Goal: Complete application form

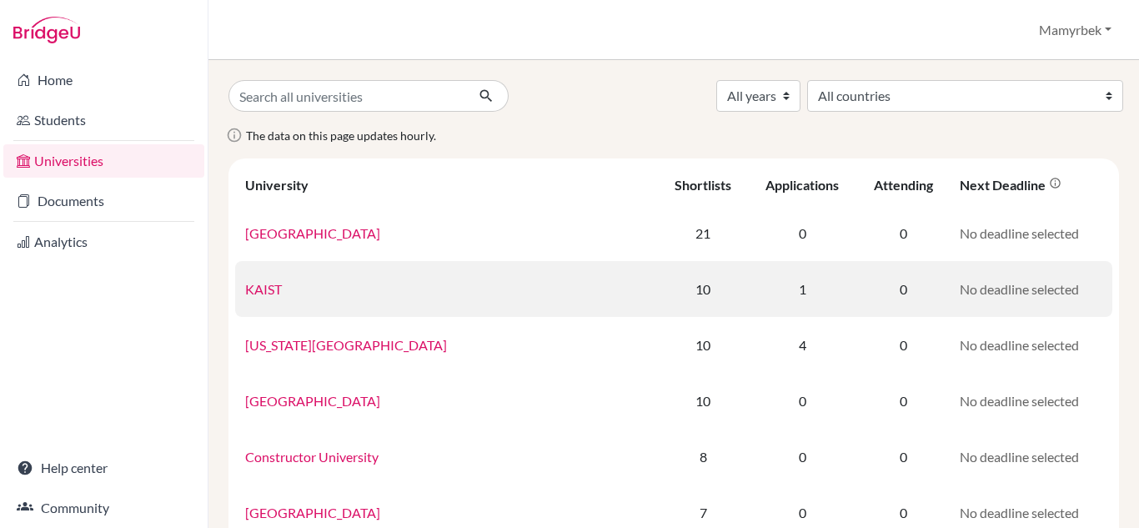
click at [273, 293] on link "KAIST" at bounding box center [263, 289] width 37 height 16
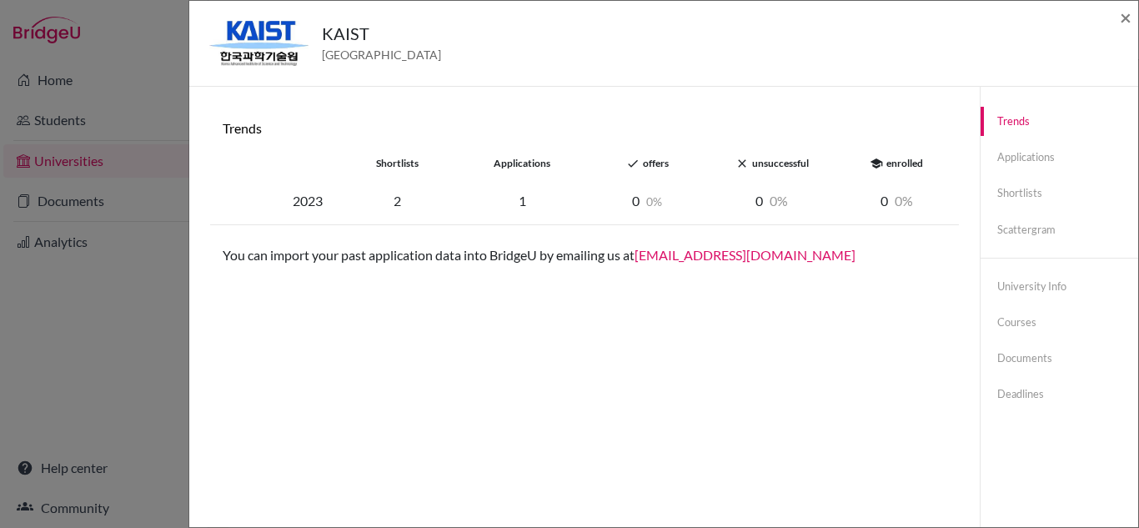
click at [273, 293] on div "Trends shortlists applications done offers close unsuccessful school enrolled 2…" at bounding box center [584, 351] width 750 height 488
click at [1002, 354] on link "Documents" at bounding box center [1060, 358] width 158 height 29
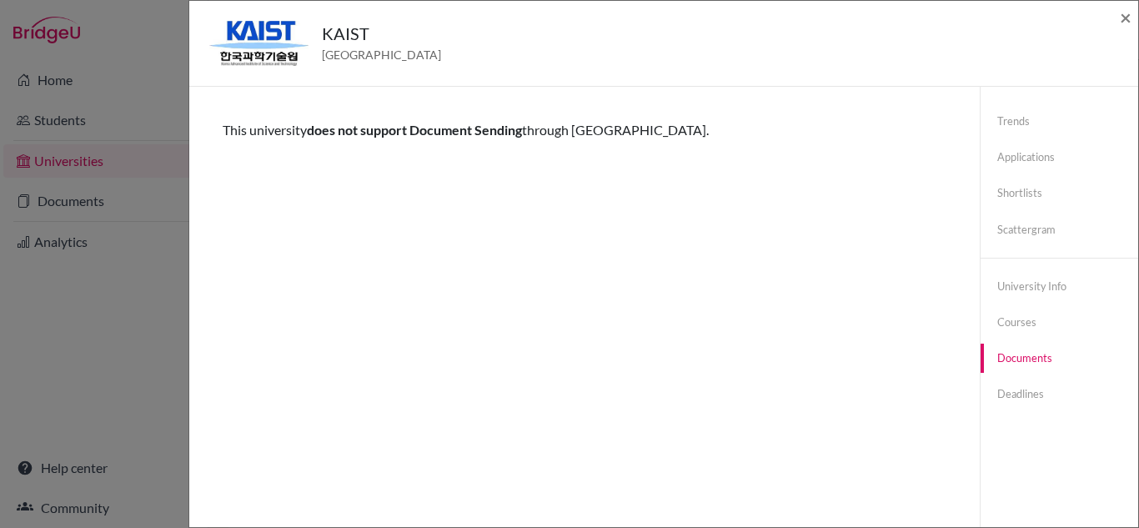
click at [58, 168] on div "KAIST South Korea × Trends shortlists applications done offers close unsuccessf…" at bounding box center [569, 264] width 1139 height 528
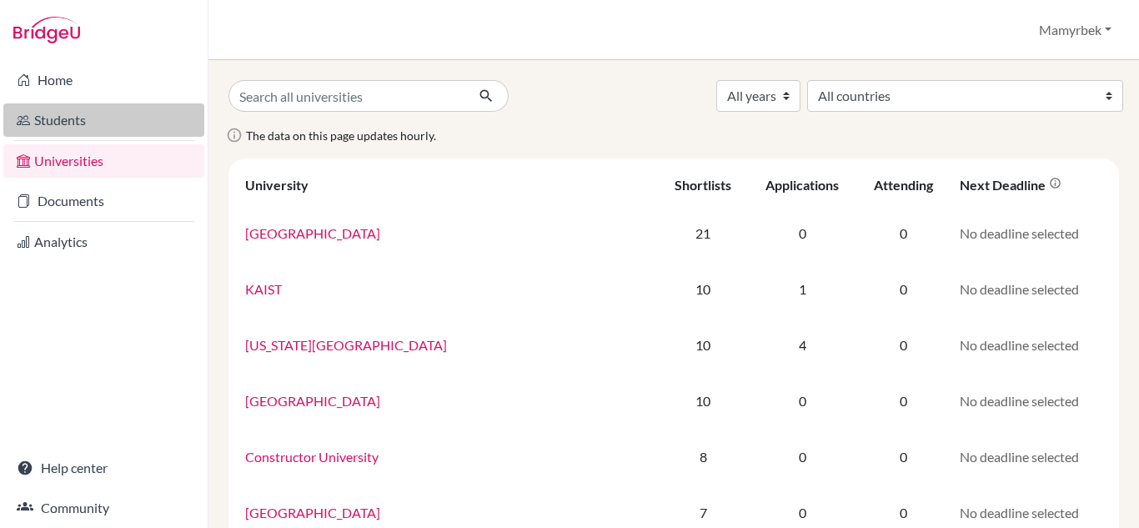
click at [93, 123] on link "Students" at bounding box center [103, 119] width 201 height 33
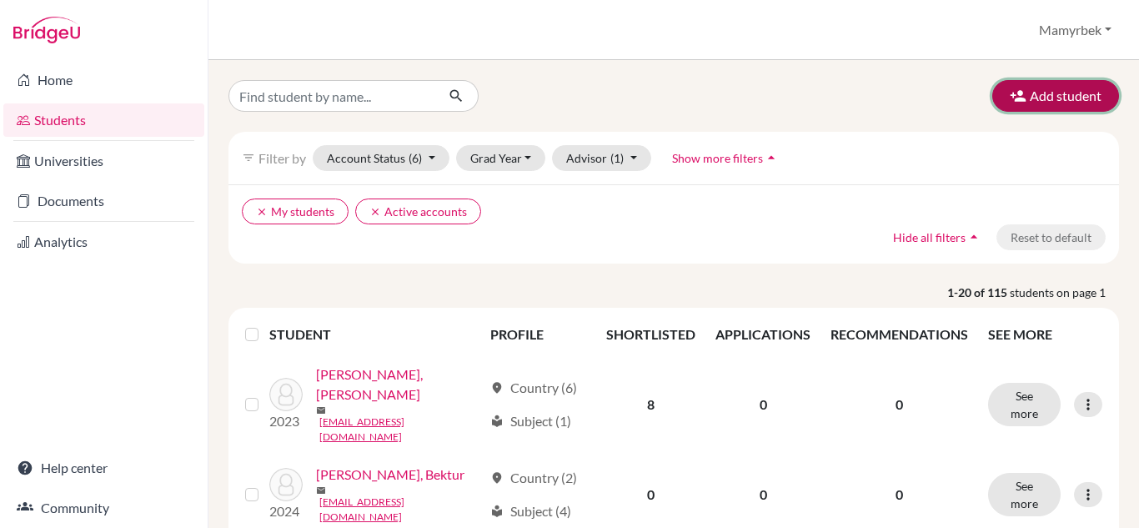
click at [1038, 93] on button "Add student" at bounding box center [1055, 96] width 127 height 32
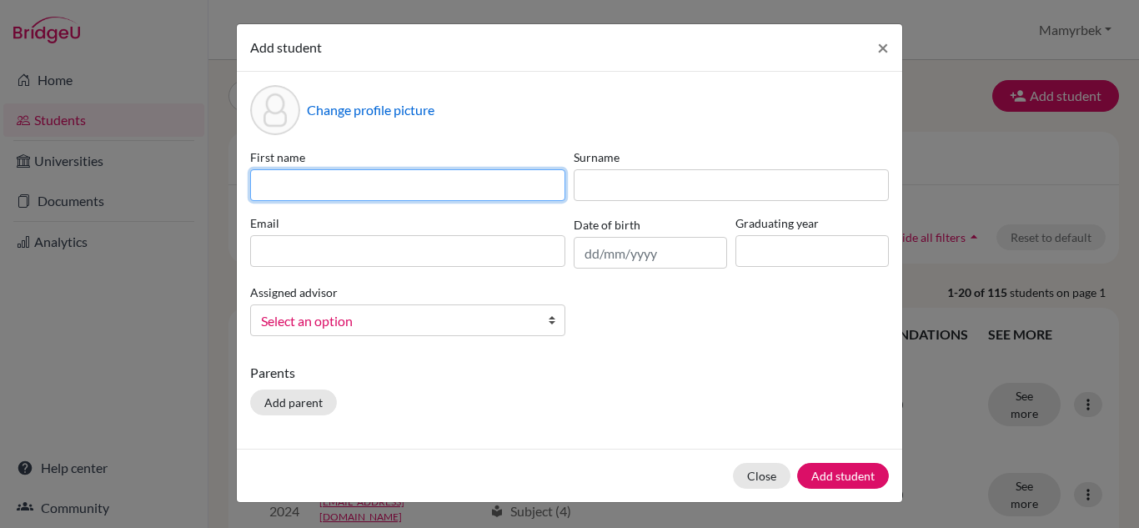
click at [324, 188] on input at bounding box center [407, 185] width 315 height 32
type input "Malika"
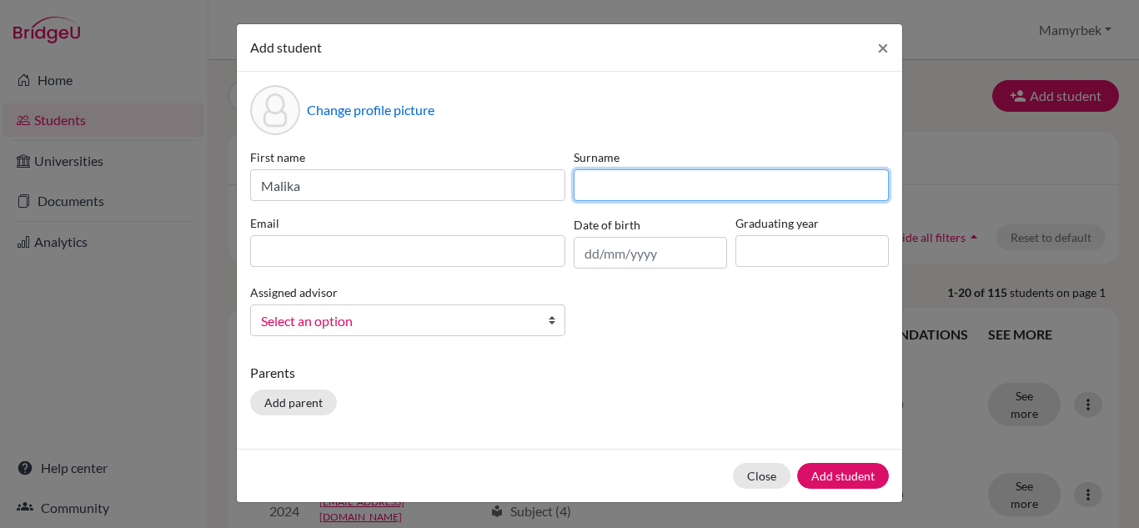
click at [614, 191] on input at bounding box center [731, 185] width 315 height 32
type input "Cholponbai Kyzy"
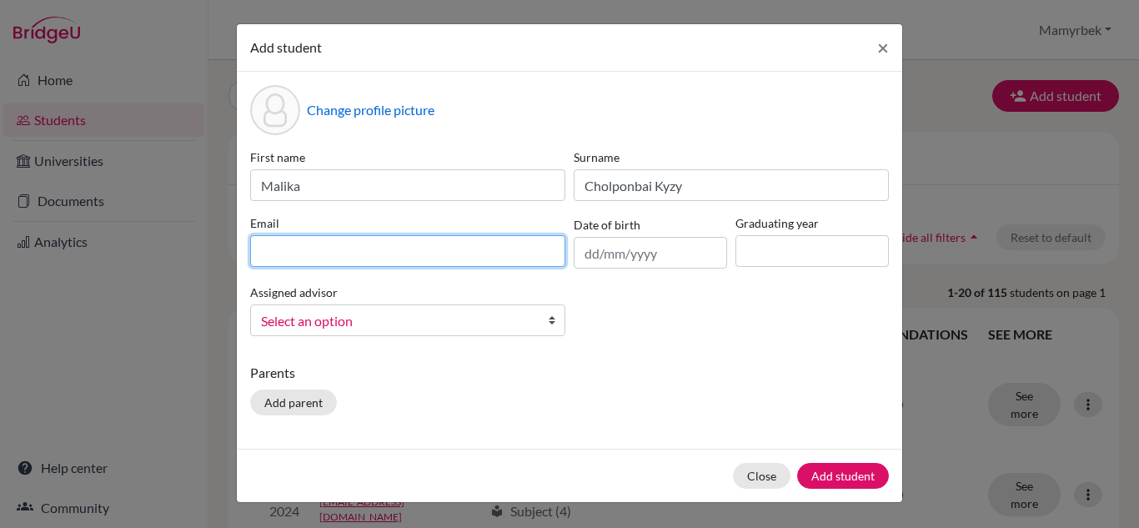
click at [393, 257] on input at bounding box center [407, 251] width 315 height 32
type input "malikacolponbajkyzy@gmail.com"
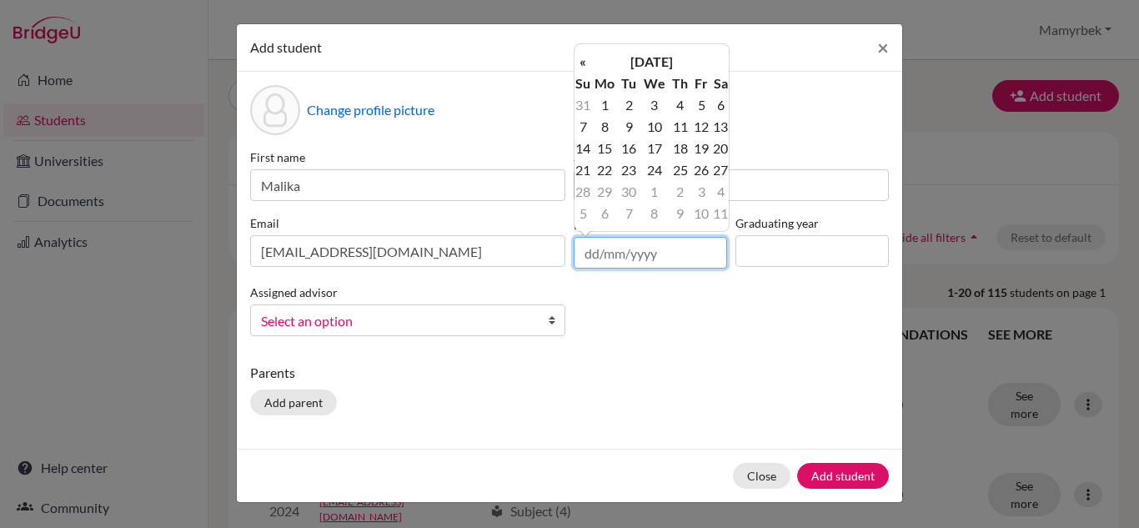
click at [610, 263] on input "text" at bounding box center [650, 253] width 153 height 32
type input "22/03/2008"
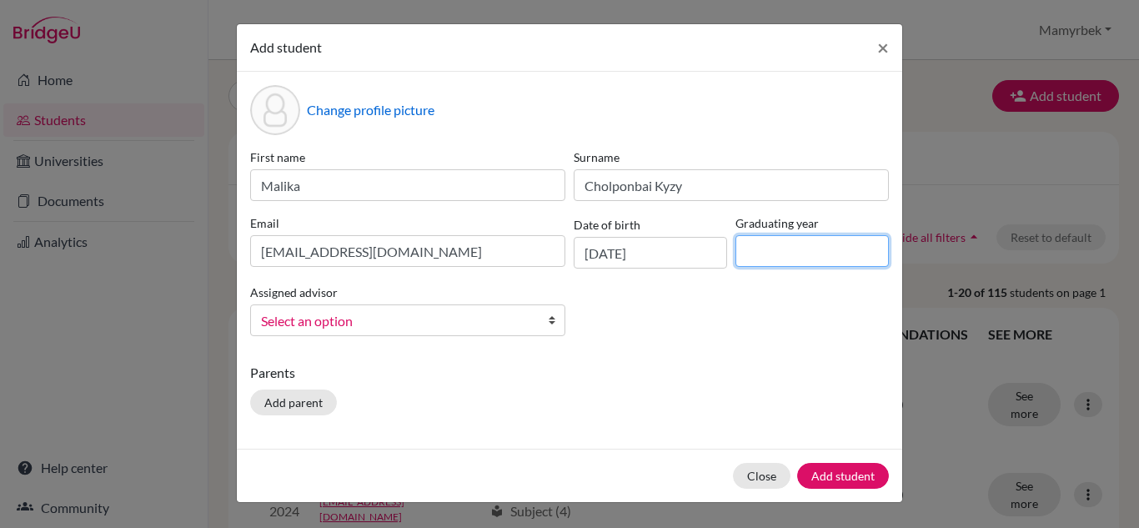
click at [767, 243] on input at bounding box center [811, 251] width 153 height 32
type input "2025"
click at [451, 324] on span "Select an option" at bounding box center [397, 321] width 272 height 22
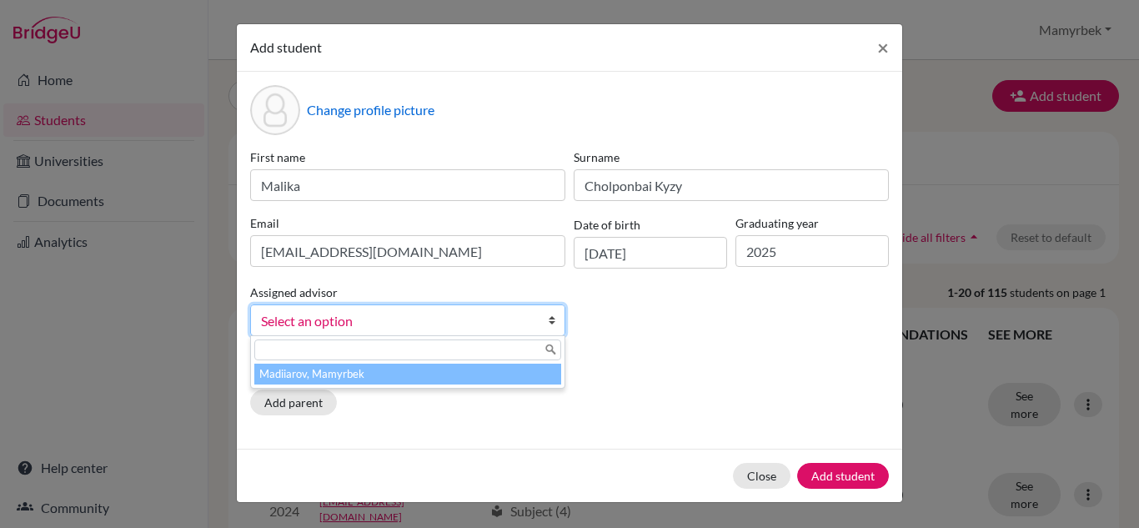
click at [427, 379] on li "Madiiarov, Mamyrbek" at bounding box center [407, 374] width 307 height 21
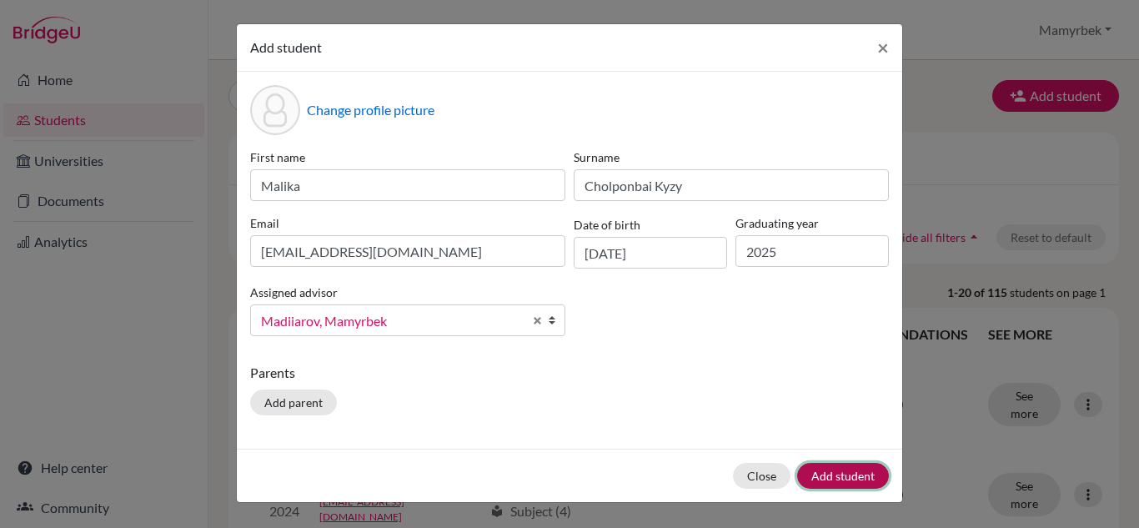
click at [839, 470] on button "Add student" at bounding box center [843, 476] width 92 height 26
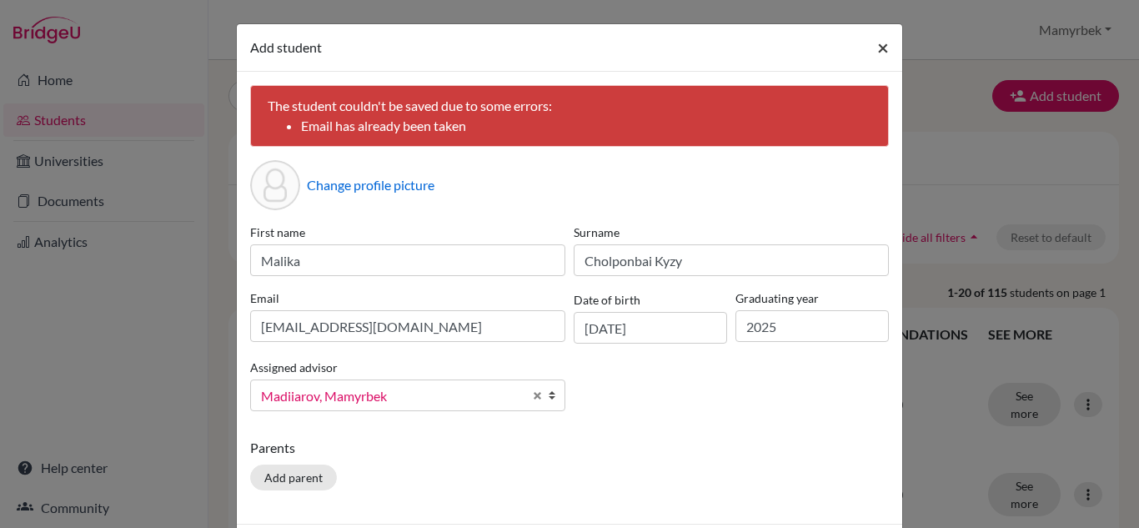
click at [877, 47] on span "×" at bounding box center [883, 47] width 12 height 24
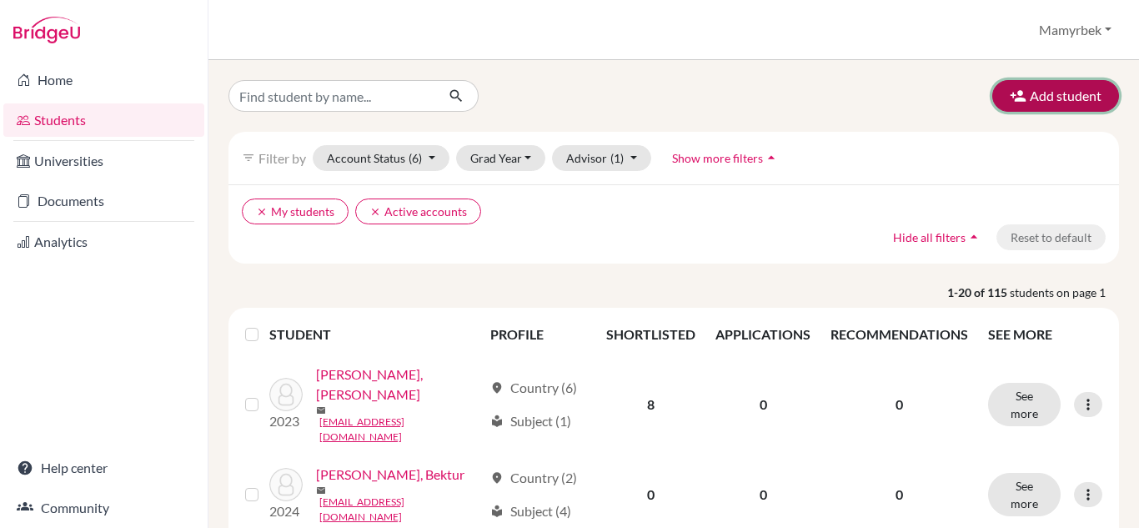
click at [1010, 98] on icon "button" at bounding box center [1018, 96] width 17 height 17
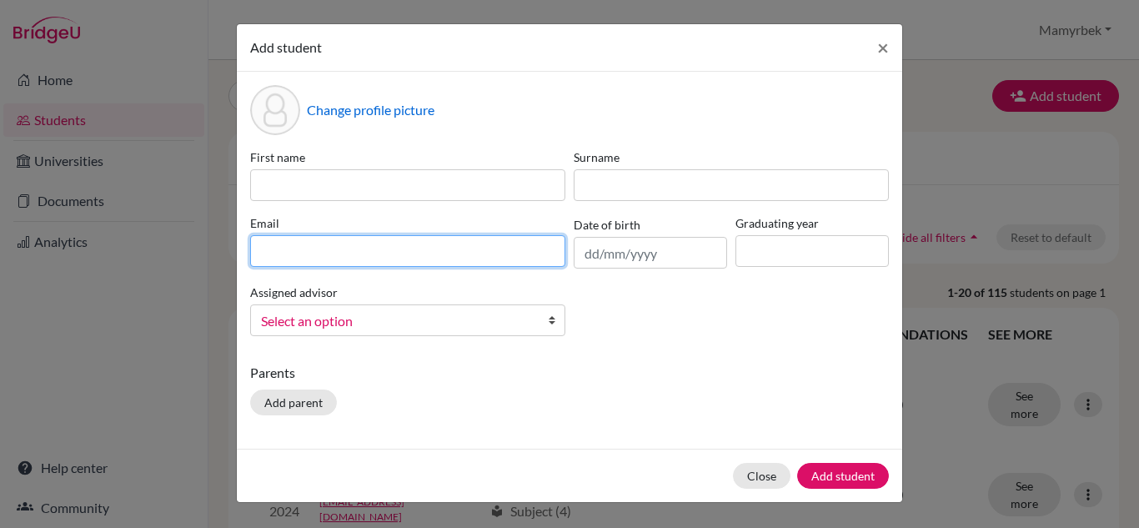
click at [279, 253] on input at bounding box center [407, 251] width 315 height 32
type input "[EMAIL_ADDRESS][DOMAIN_NAME]"
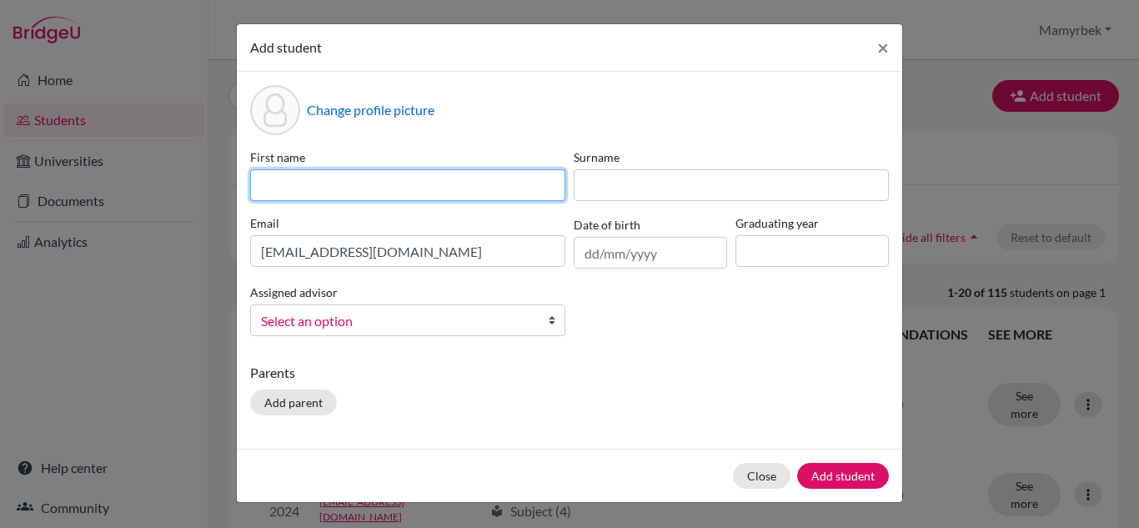
click at [336, 186] on input at bounding box center [407, 185] width 315 height 32
type input "Malika"
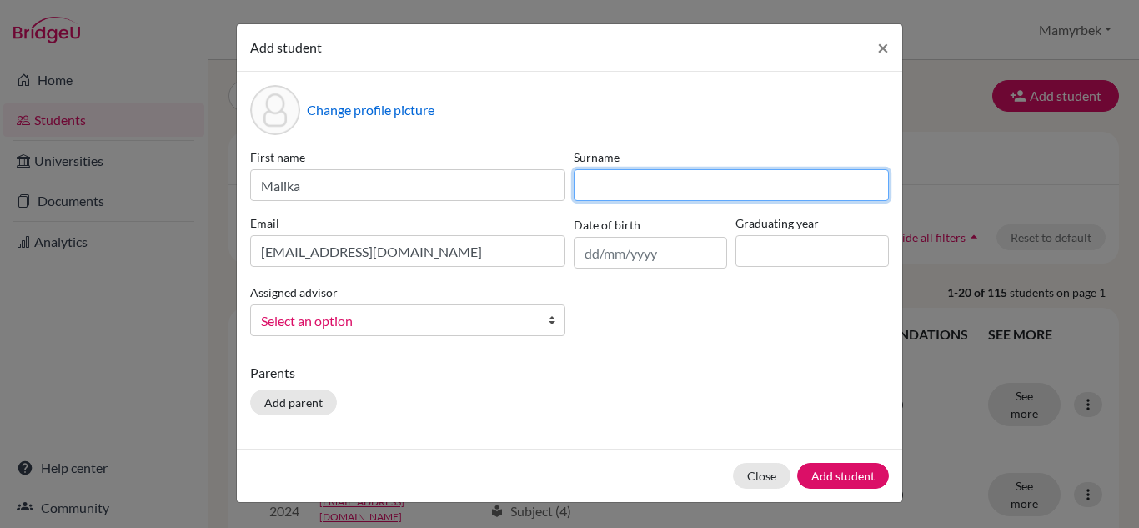
click at [603, 183] on input at bounding box center [731, 185] width 315 height 32
type input "Cholnopbai kyzy"
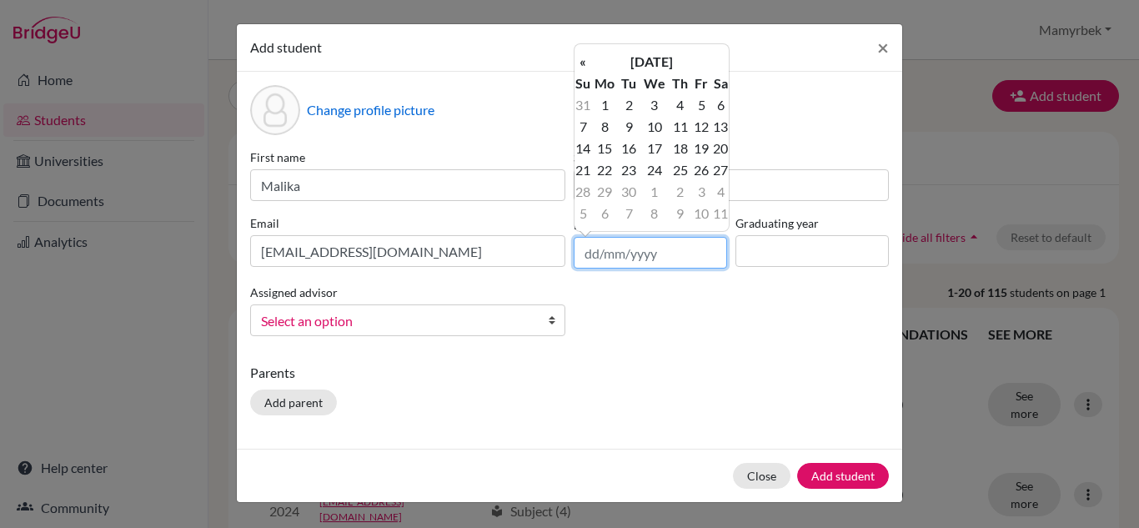
click at [597, 250] on input "text" at bounding box center [650, 253] width 153 height 32
click at [618, 253] on input "27/09/2025" at bounding box center [650, 253] width 153 height 32
click at [655, 258] on input "27/0/2025" at bounding box center [650, 253] width 153 height 32
click at [617, 251] on input "27/12/20" at bounding box center [650, 253] width 153 height 32
click at [655, 251] on input "27/12/20" at bounding box center [650, 253] width 153 height 32
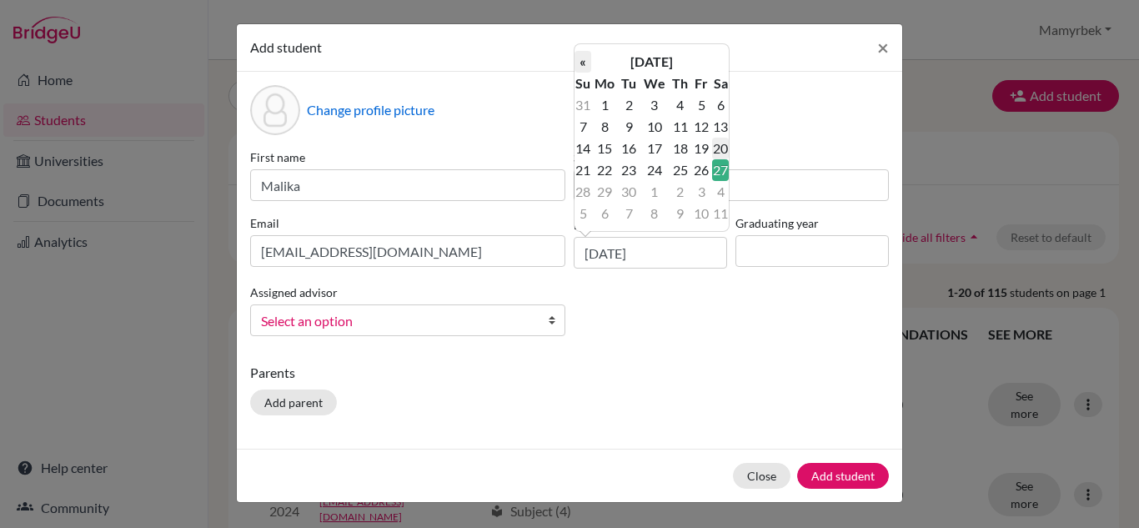
click at [586, 60] on th "«" at bounding box center [582, 62] width 17 height 22
click at [670, 60] on th "August 2025" at bounding box center [651, 62] width 121 height 22
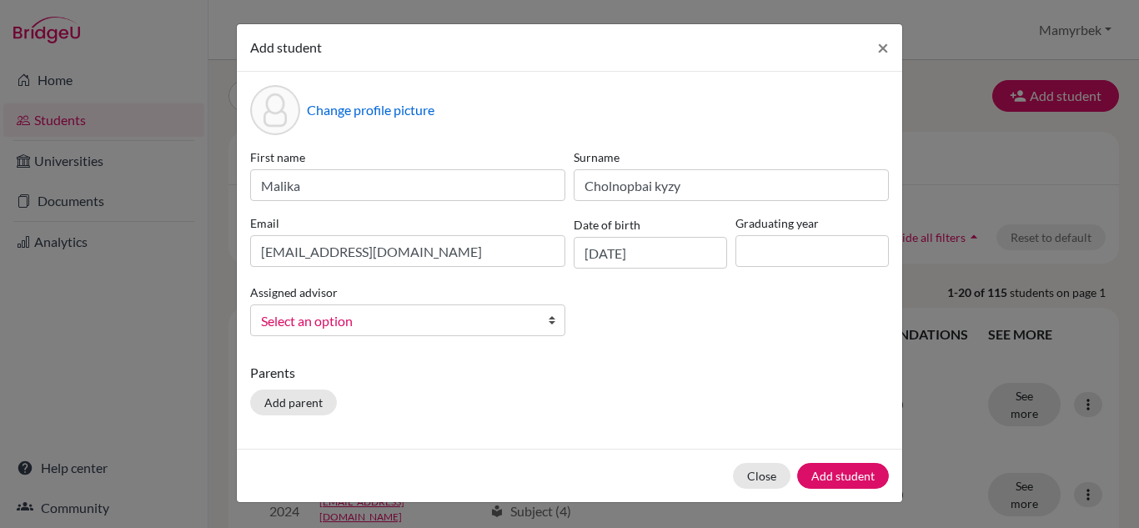
click at [767, 134] on div "Change profile picture" at bounding box center [569, 110] width 639 height 50
click at [670, 258] on input "27/09/2025" at bounding box center [650, 253] width 153 height 32
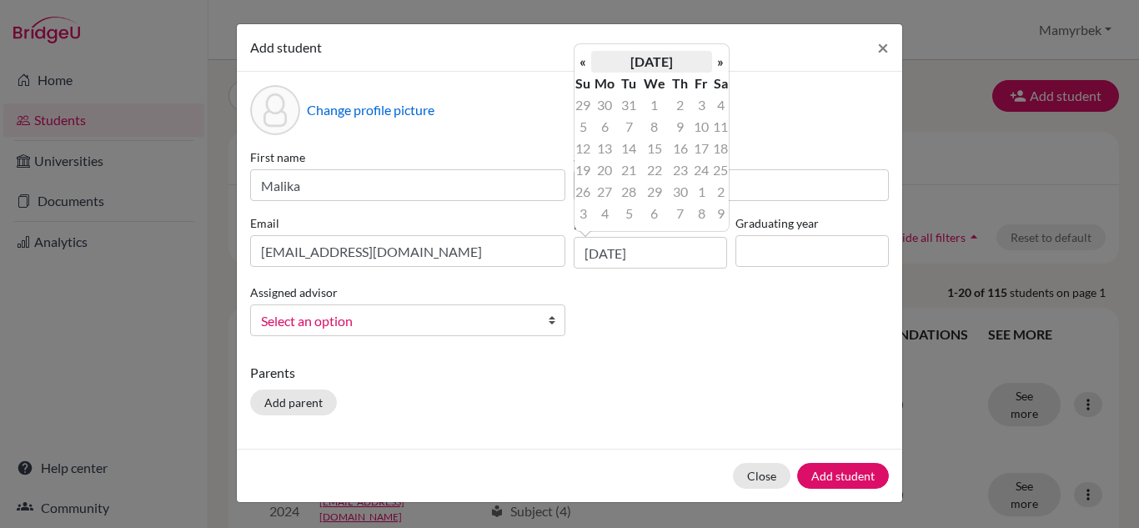
click at [663, 60] on th "September 20" at bounding box center [651, 62] width 121 height 22
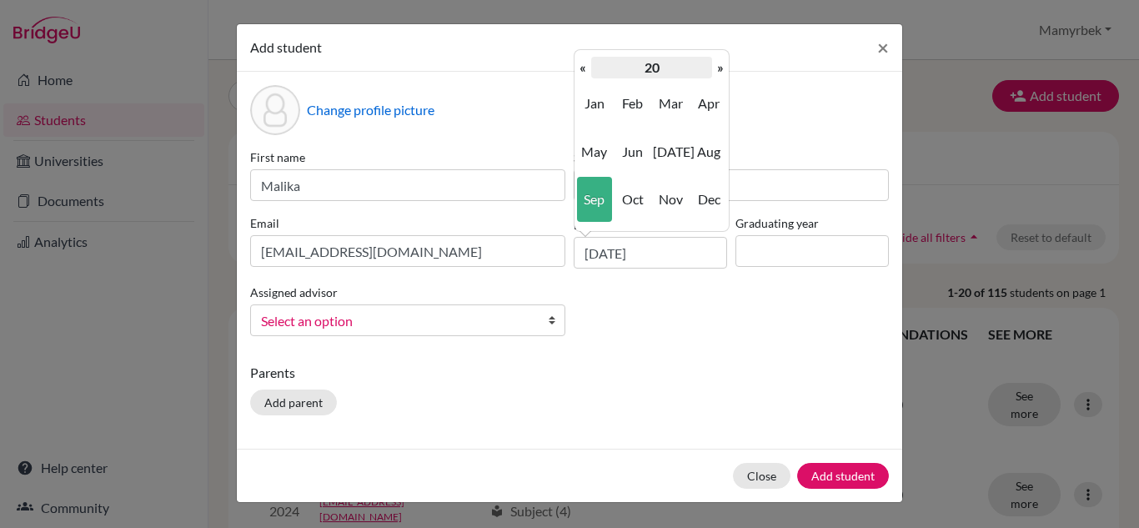
click at [651, 66] on th "20" at bounding box center [651, 68] width 121 height 22
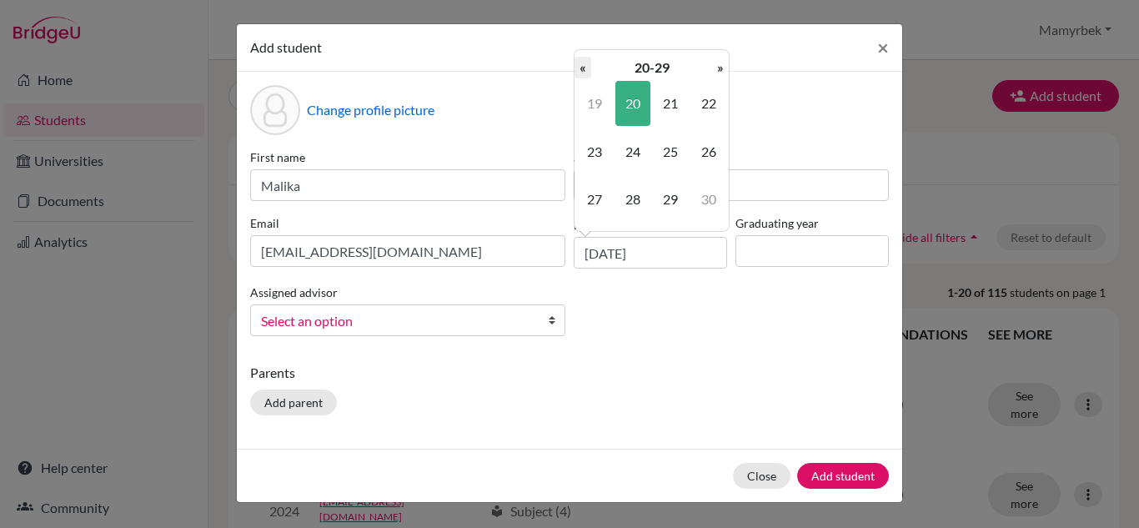
click at [585, 64] on th "«" at bounding box center [582, 68] width 17 height 22
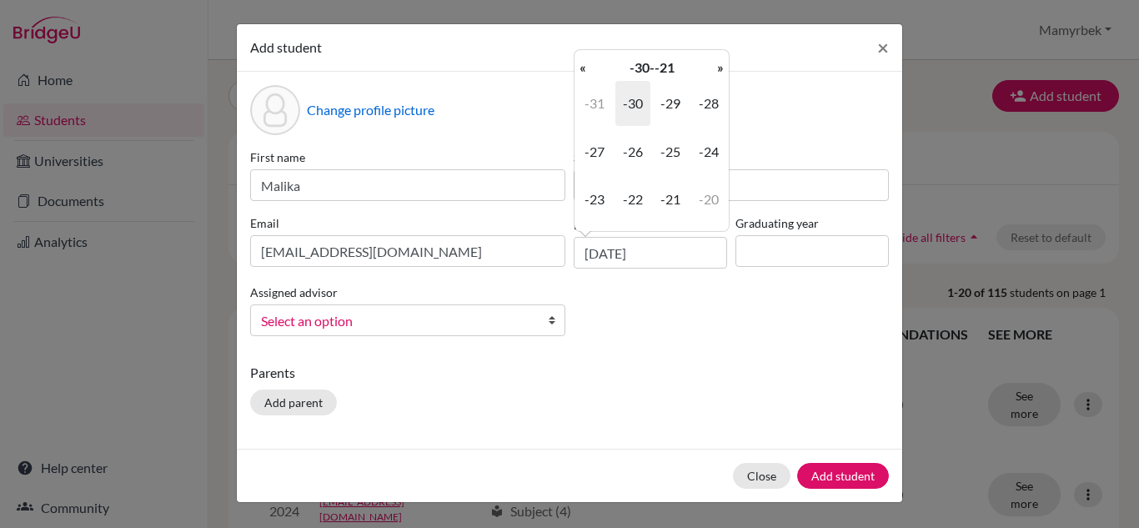
click at [585, 64] on th "«" at bounding box center [582, 68] width 17 height 22
click at [720, 66] on th "»" at bounding box center [720, 68] width 17 height 22
click at [659, 72] on th "-30--21" at bounding box center [651, 68] width 121 height 22
click at [659, 72] on th "-100--10" at bounding box center [651, 68] width 121 height 22
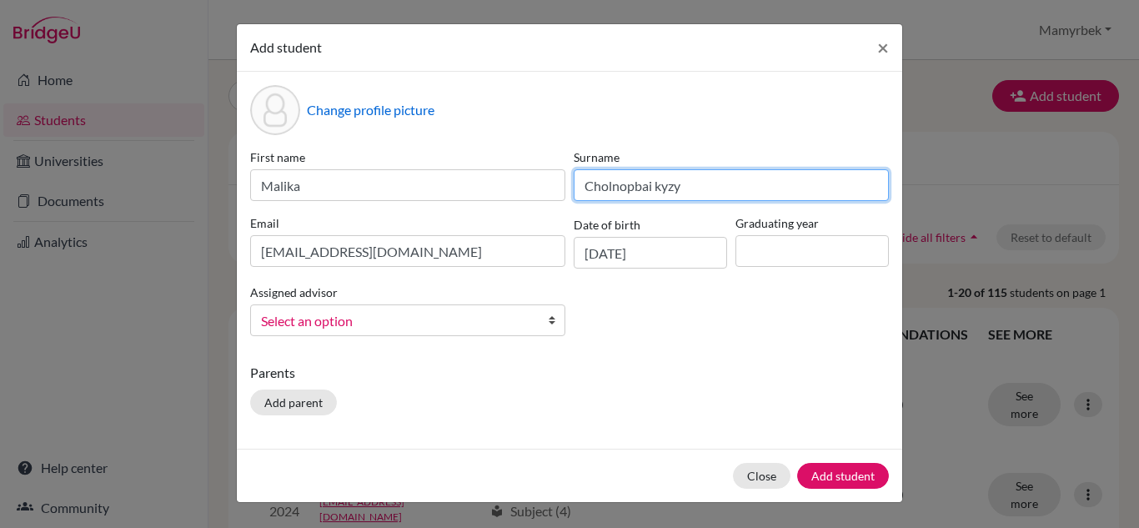
click at [783, 178] on input "Cholnopbai kyzy" at bounding box center [731, 185] width 315 height 32
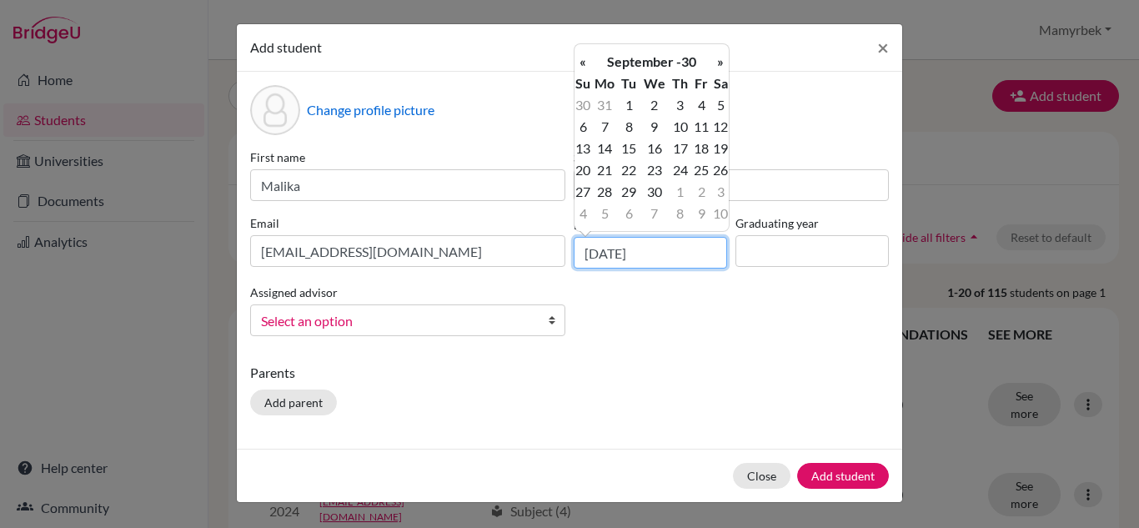
click at [661, 265] on input "27/09/20" at bounding box center [650, 253] width 153 height 32
click at [685, 58] on th "September -30" at bounding box center [651, 62] width 121 height 22
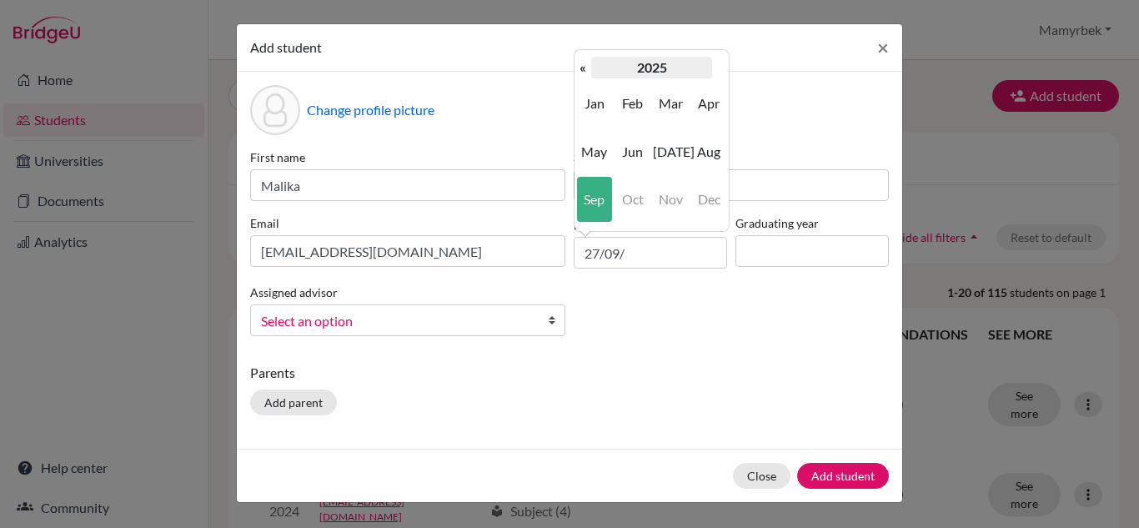
click at [647, 68] on th "2025" at bounding box center [651, 68] width 121 height 22
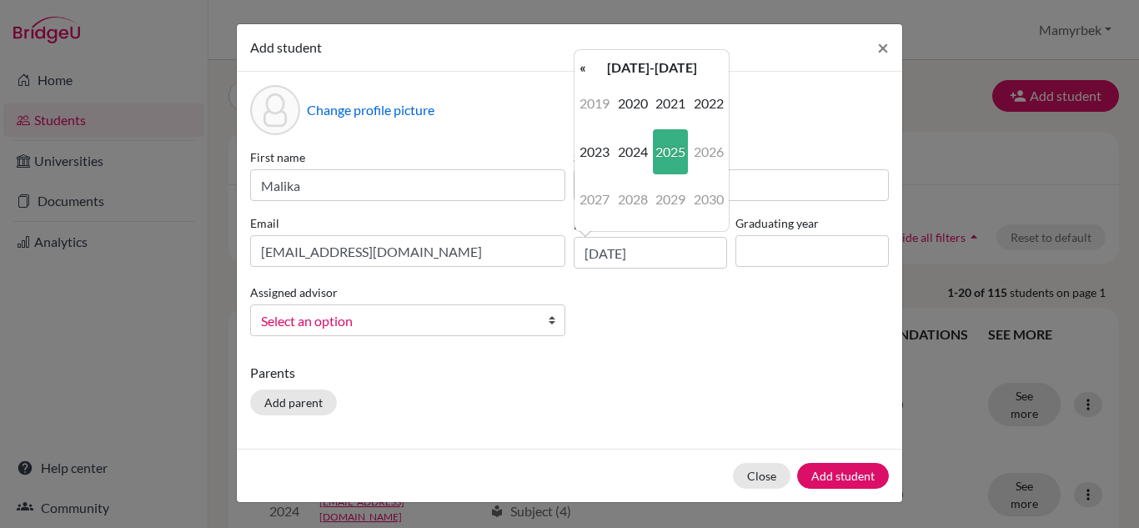
click at [672, 346] on div "First name Malika Surname Cholnopbai kyzy Email malikacholponbaikyzy@gmail.com …" at bounding box center [569, 248] width 647 height 201
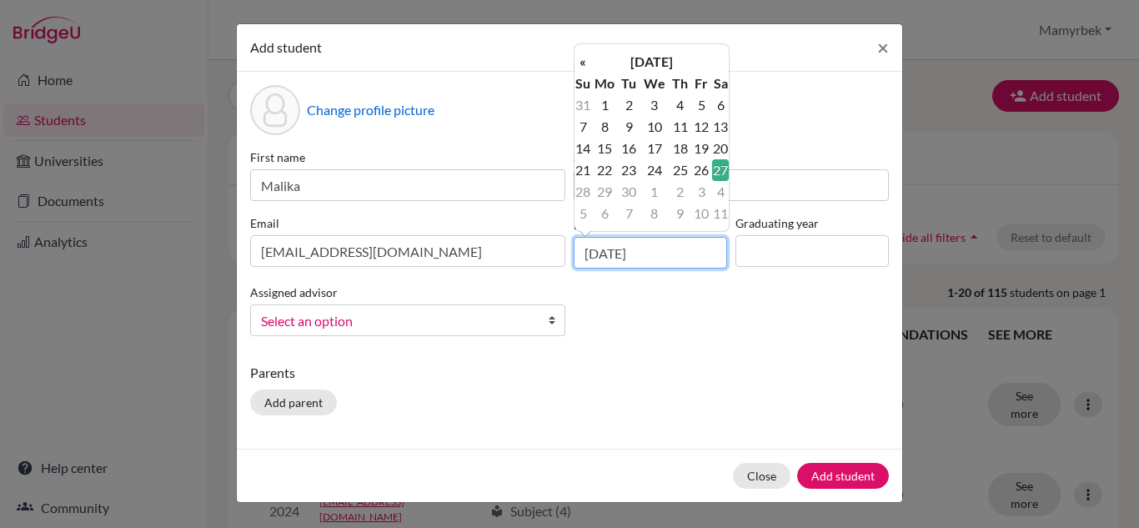
click at [664, 252] on input "27/09/2025" at bounding box center [650, 253] width 153 height 32
click at [670, 58] on th "September 2025" at bounding box center [651, 62] width 121 height 22
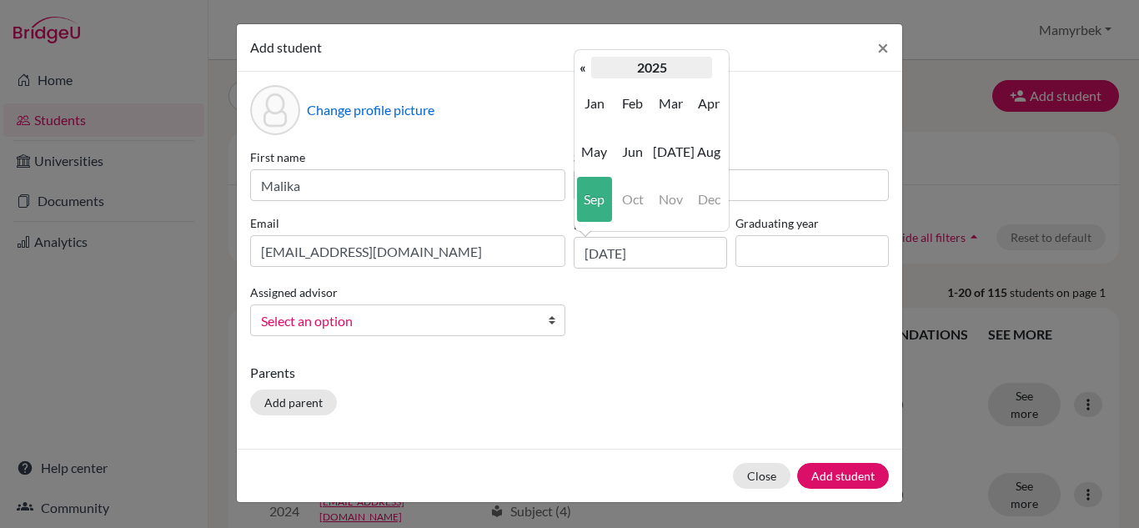
click at [610, 64] on th "2025" at bounding box center [651, 68] width 121 height 22
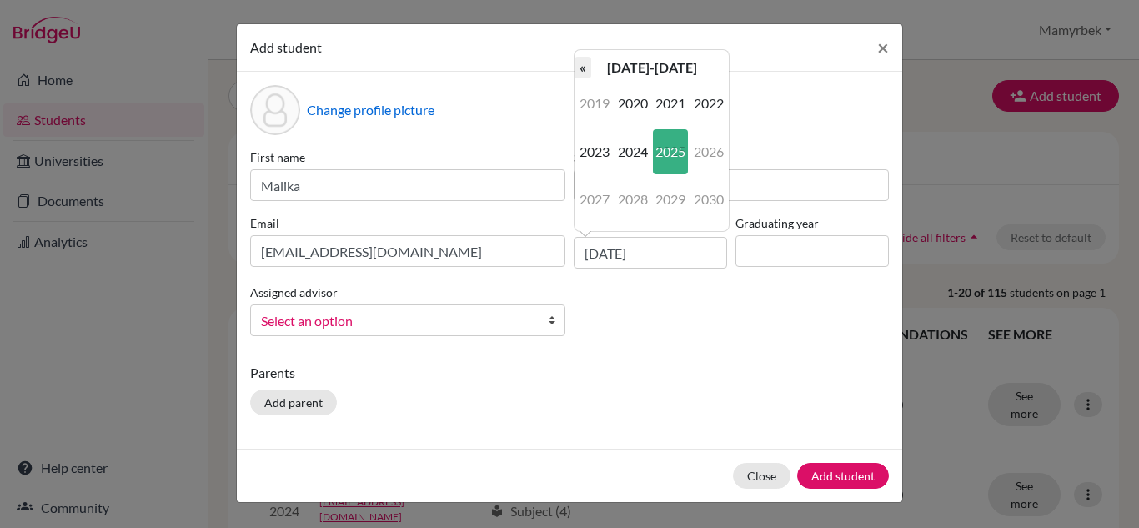
click at [578, 64] on th "«" at bounding box center [582, 68] width 17 height 22
click at [643, 188] on span "2008" at bounding box center [632, 199] width 35 height 45
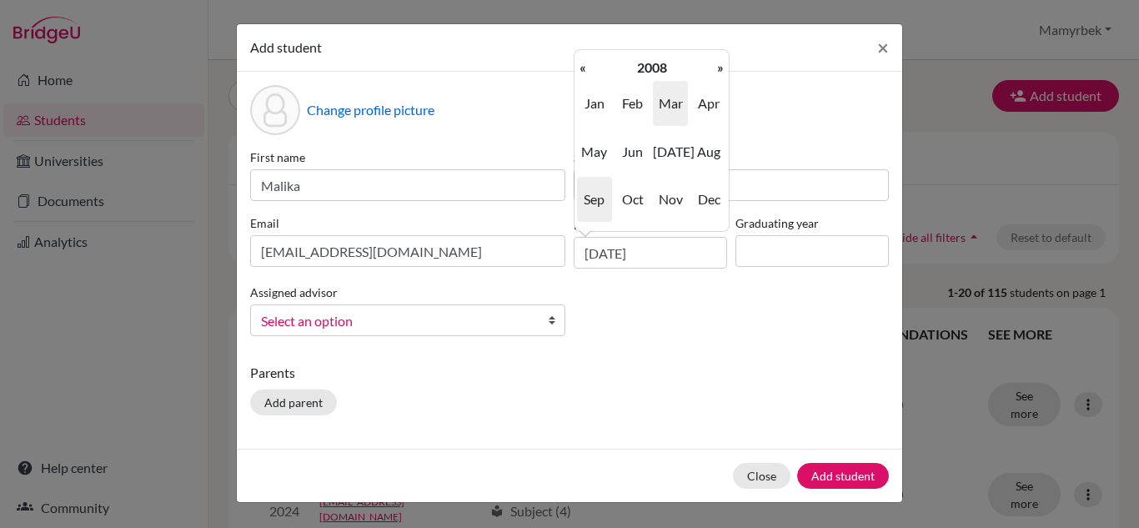
click at [670, 111] on span "Mar" at bounding box center [670, 103] width 35 height 45
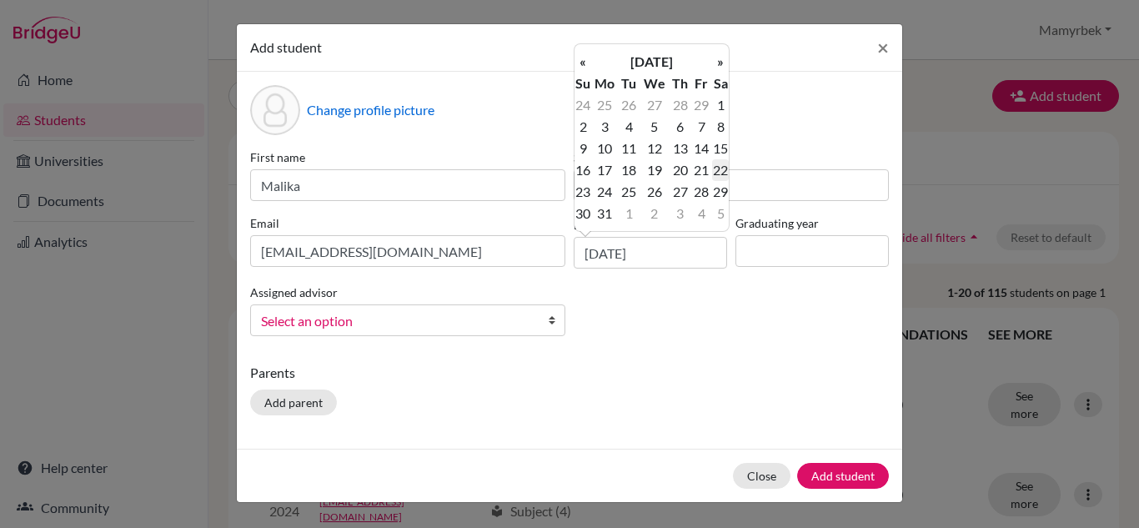
click at [718, 165] on td "22" at bounding box center [720, 170] width 17 height 22
type input "22/03/2008"
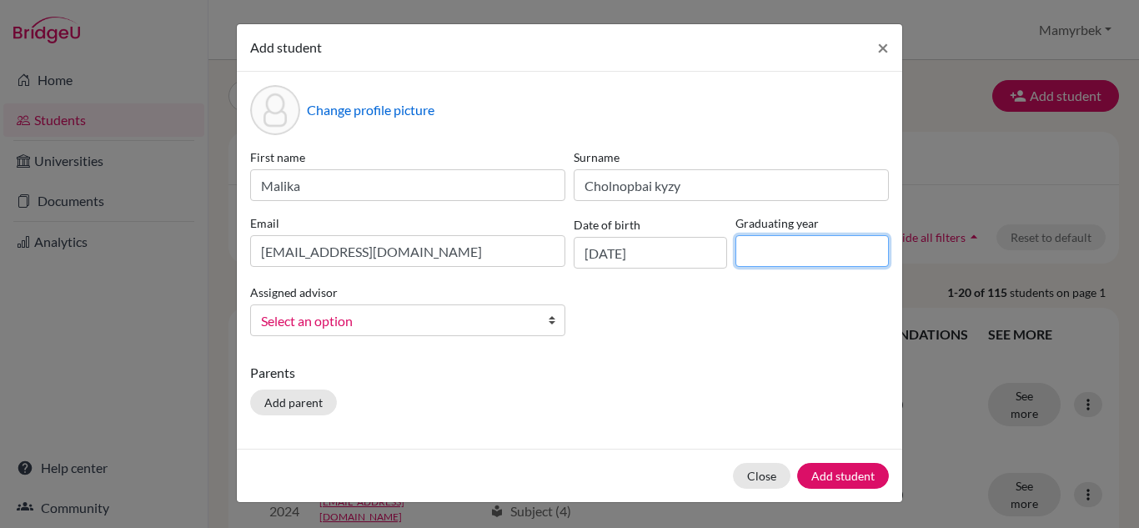
click at [785, 252] on input at bounding box center [811, 251] width 153 height 32
type input "2025"
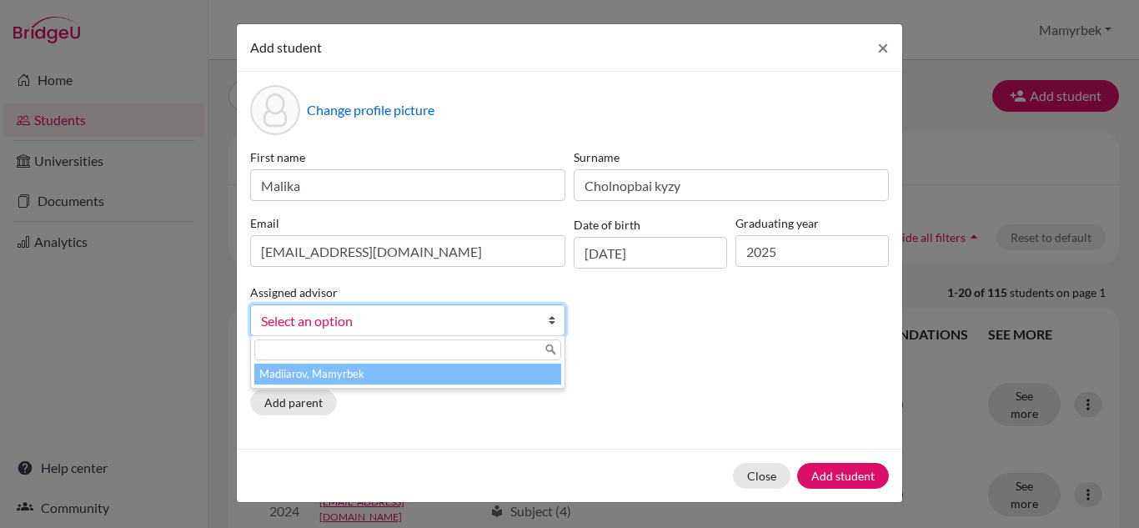
click at [354, 329] on span "Select an option" at bounding box center [397, 321] width 272 height 22
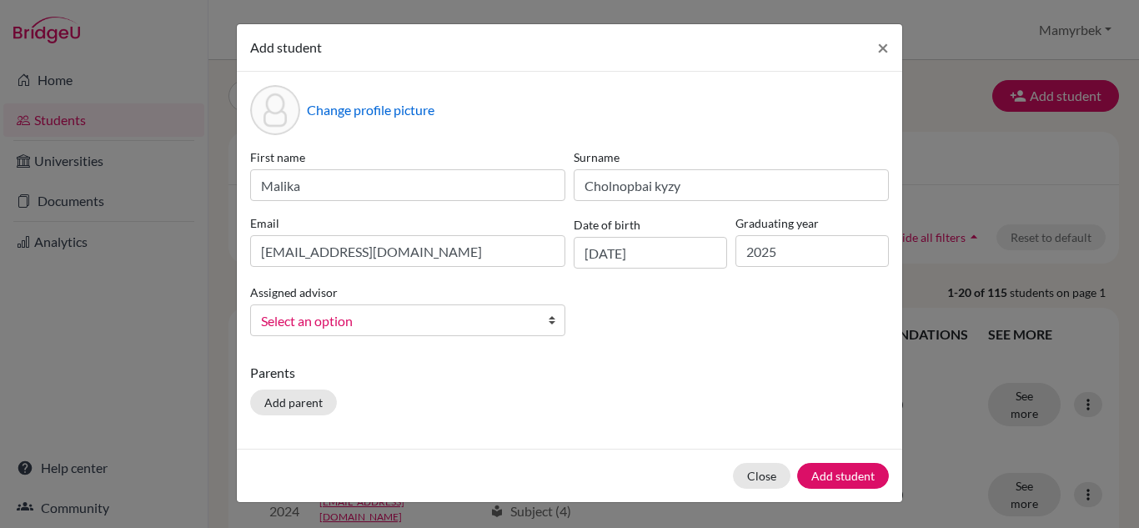
click at [327, 320] on span "Select an option" at bounding box center [397, 321] width 272 height 22
click at [446, 320] on span "Select an option" at bounding box center [397, 321] width 272 height 22
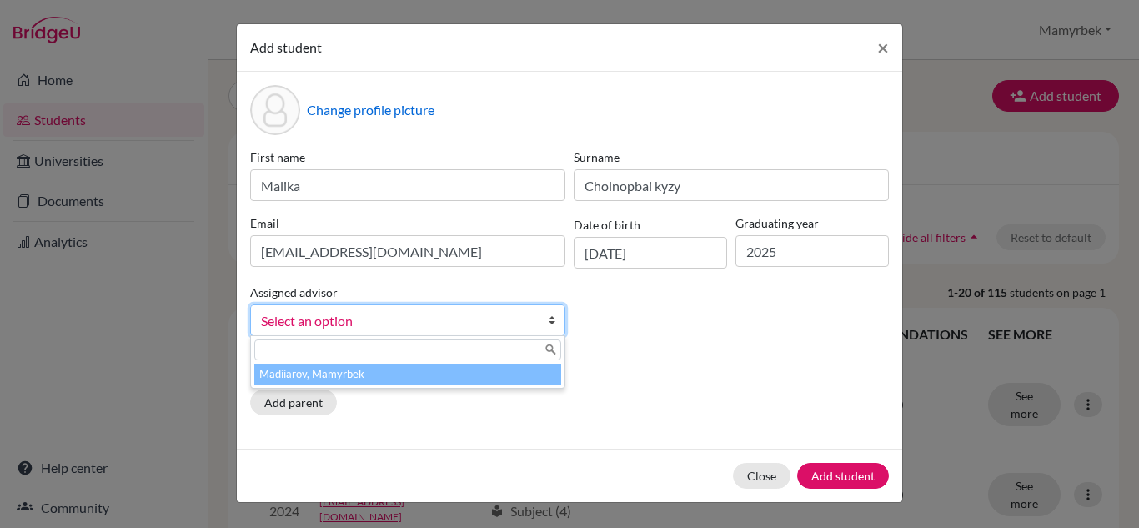
click at [374, 378] on li "Madiiarov, Mamyrbek" at bounding box center [407, 374] width 307 height 21
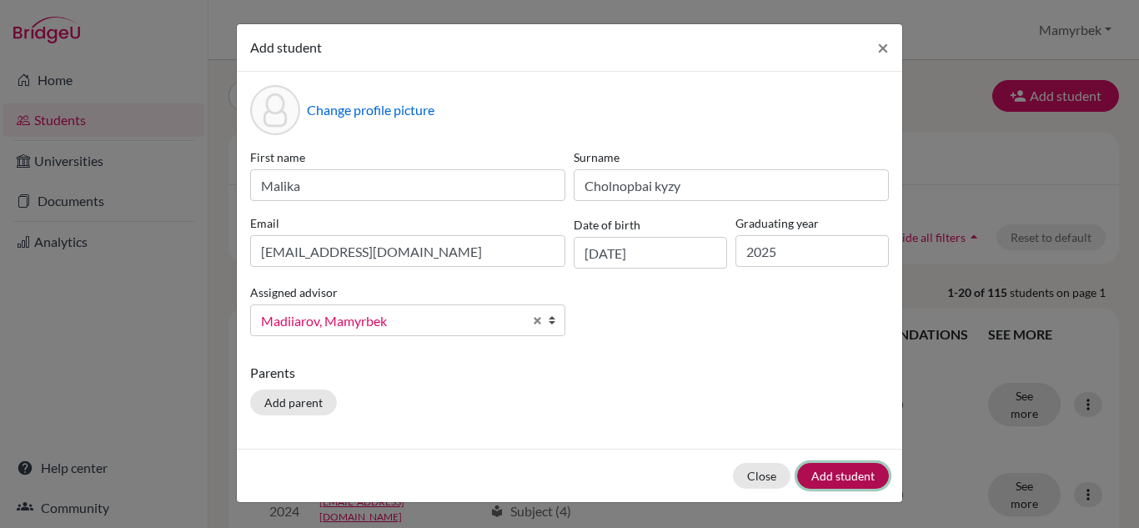
click at [841, 473] on button "Add student" at bounding box center [843, 476] width 92 height 26
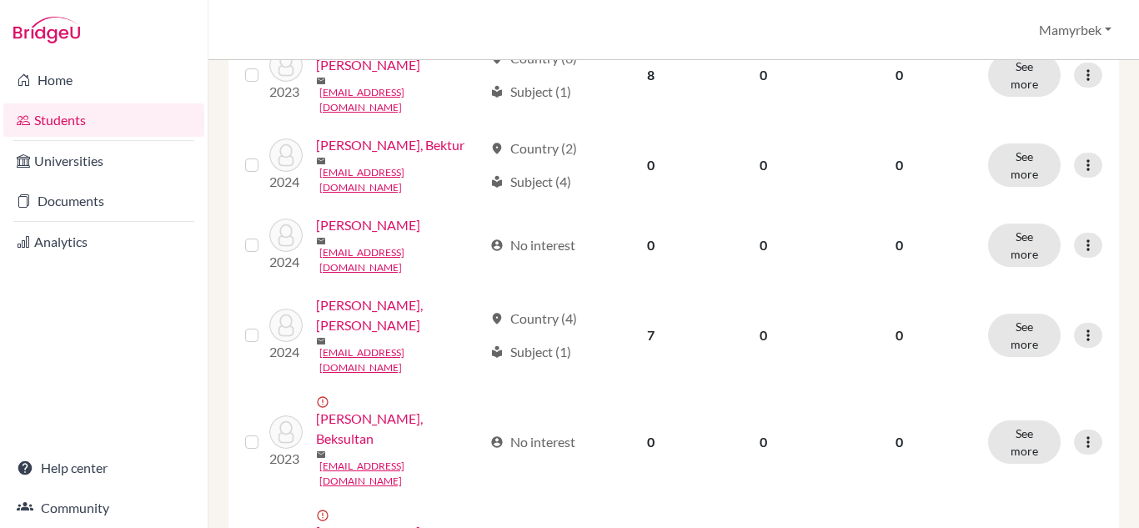
scroll to position [385, 0]
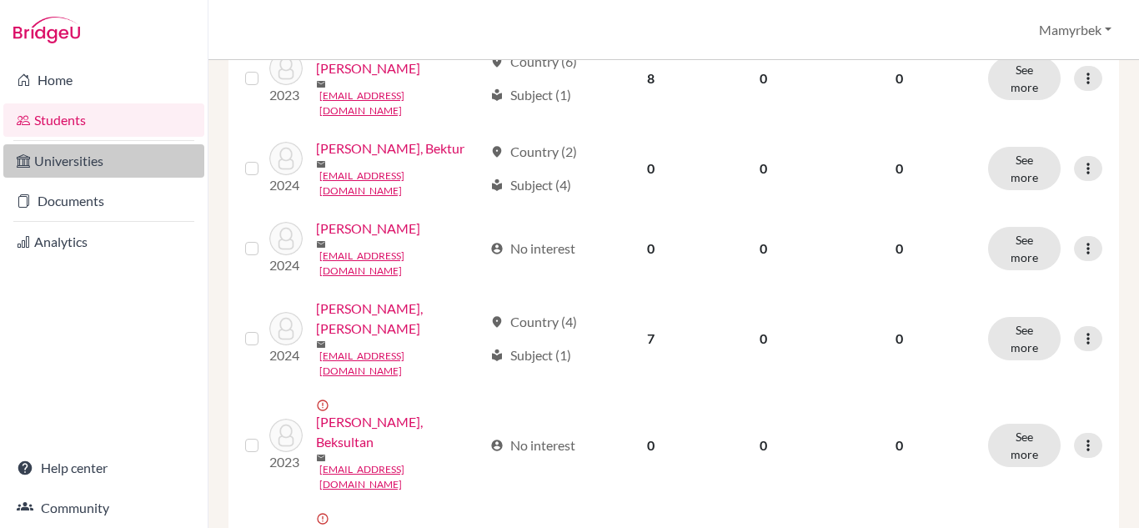
click at [83, 164] on link "Universities" at bounding box center [103, 160] width 201 height 33
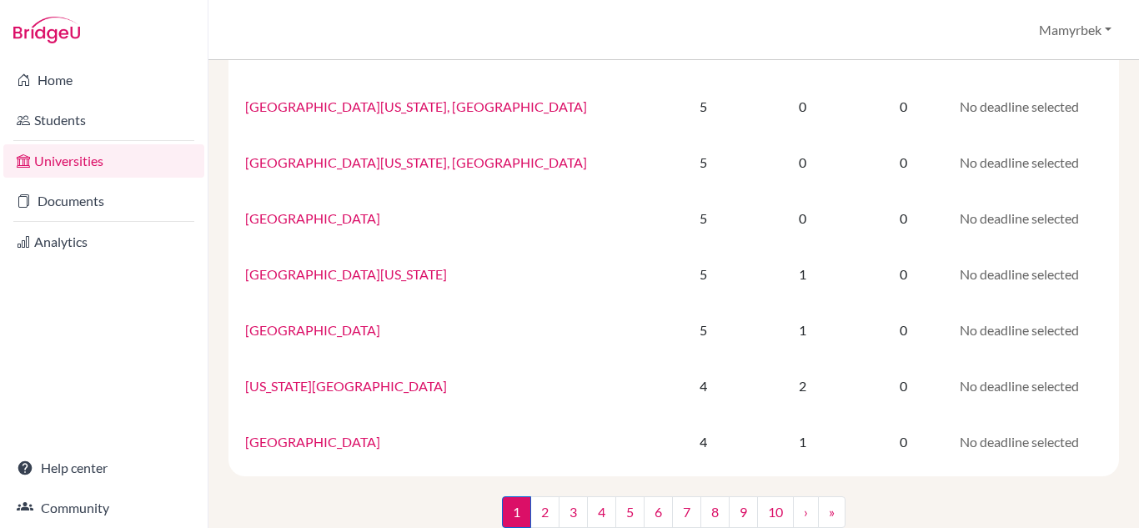
scroll to position [1133, 0]
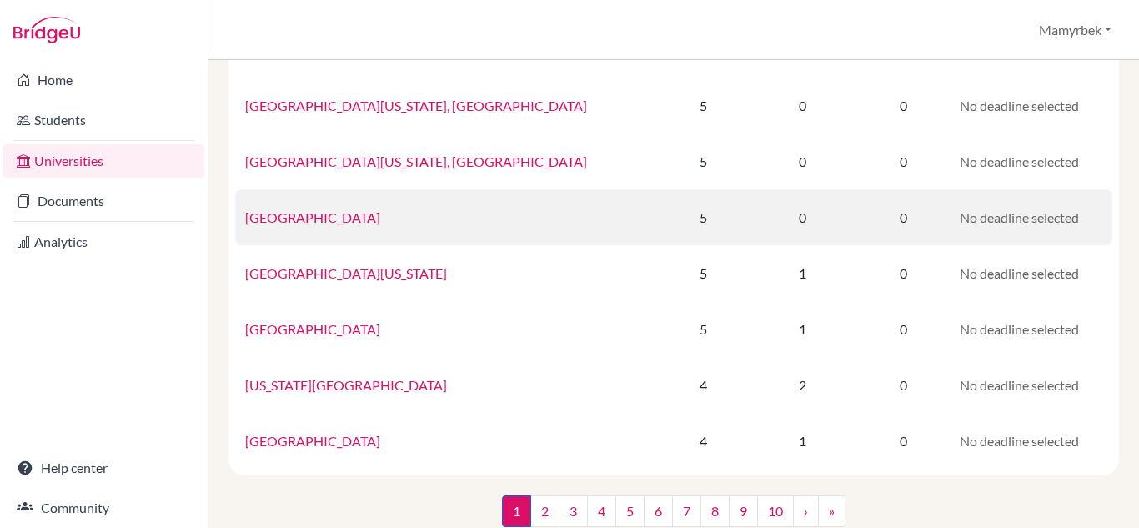
click at [298, 222] on link "University of Seoul" at bounding box center [312, 217] width 135 height 16
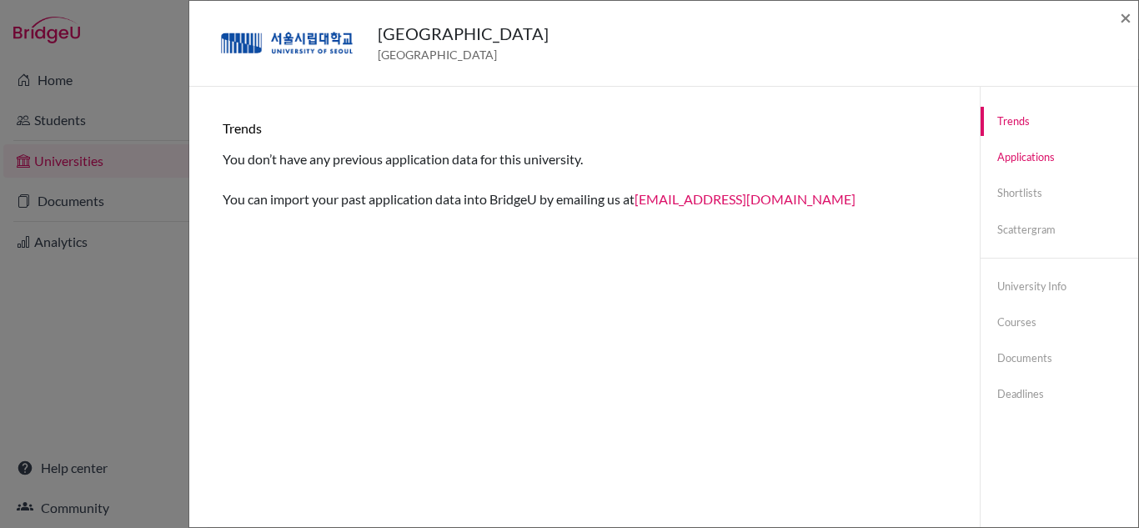
click at [996, 158] on link "Applications" at bounding box center [1060, 157] width 158 height 29
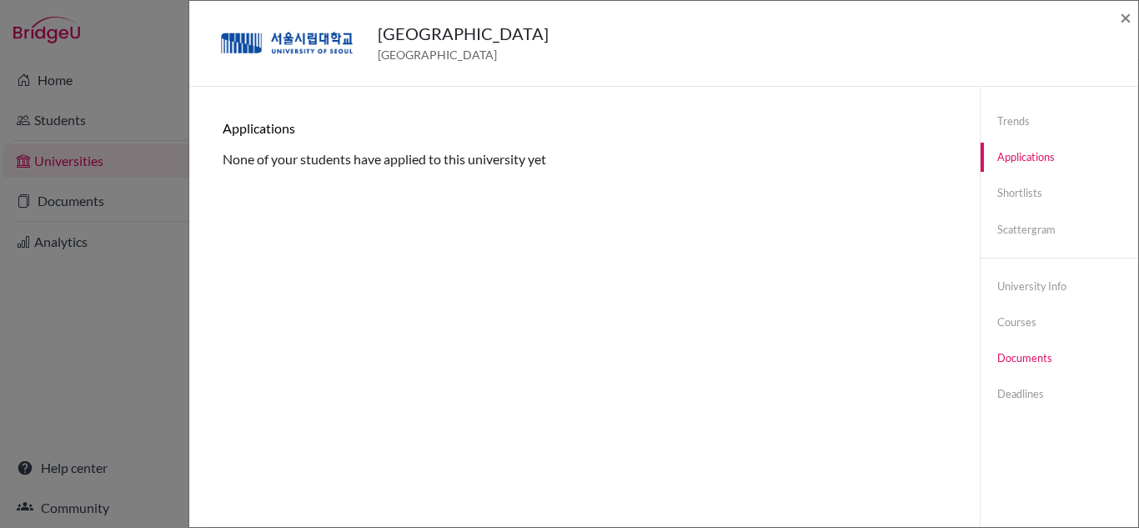
click at [1006, 359] on link "Documents" at bounding box center [1060, 358] width 158 height 29
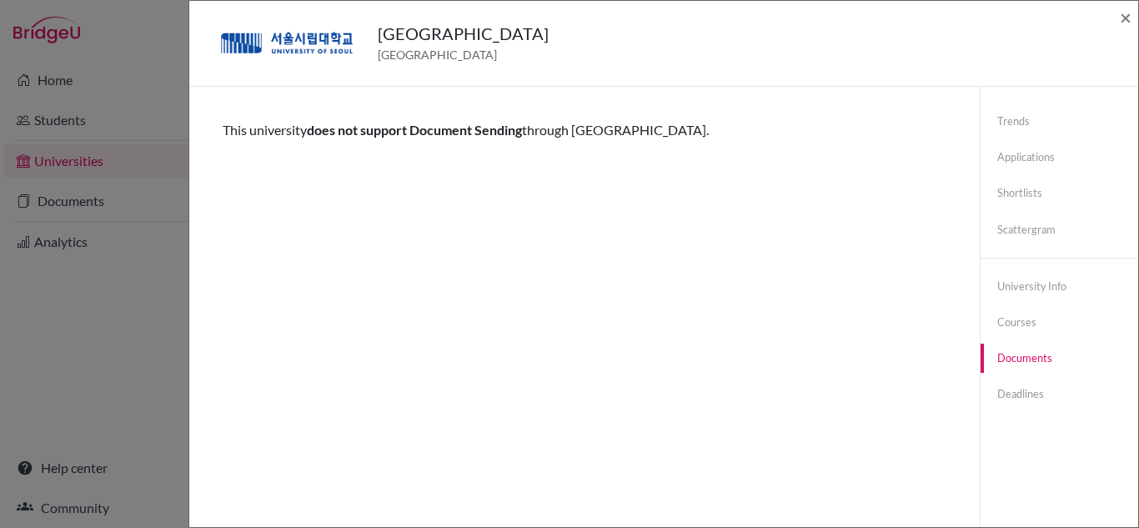
click at [69, 117] on div "University of Seoul South Korea × Trends You don’t have any previous applicatio…" at bounding box center [569, 264] width 1139 height 528
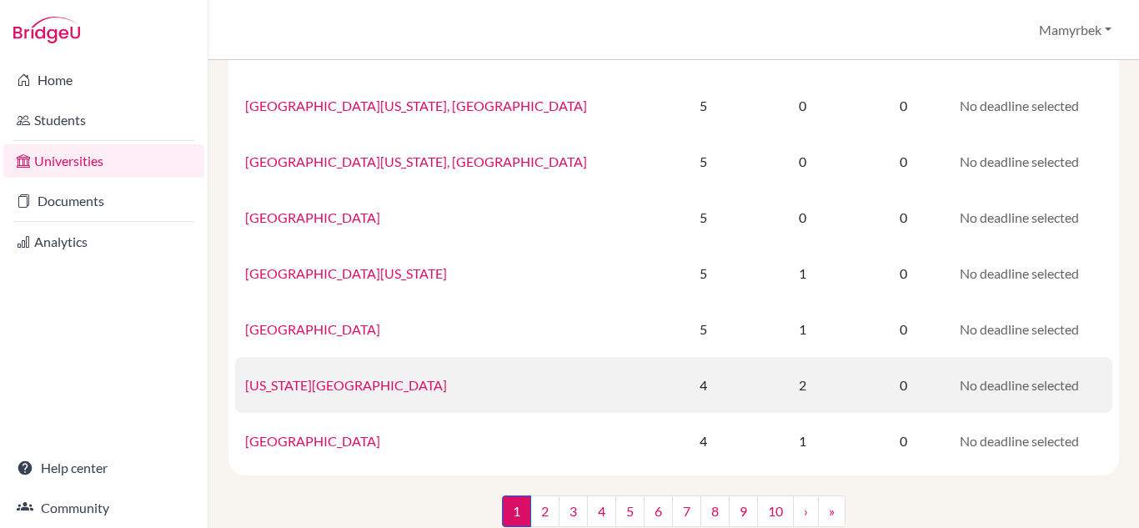
scroll to position [1166, 0]
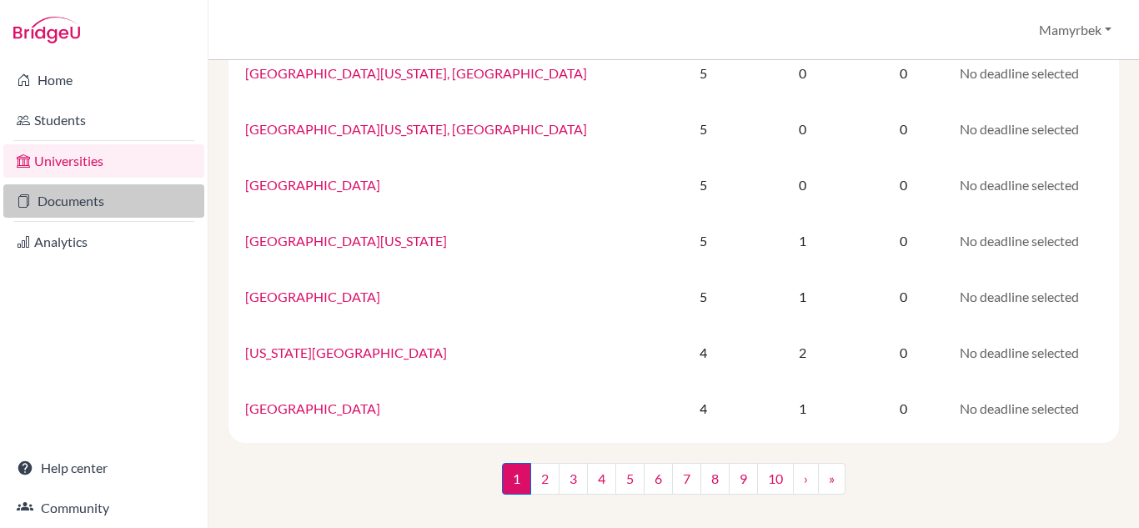
click at [56, 193] on link "Documents" at bounding box center [103, 200] width 201 height 33
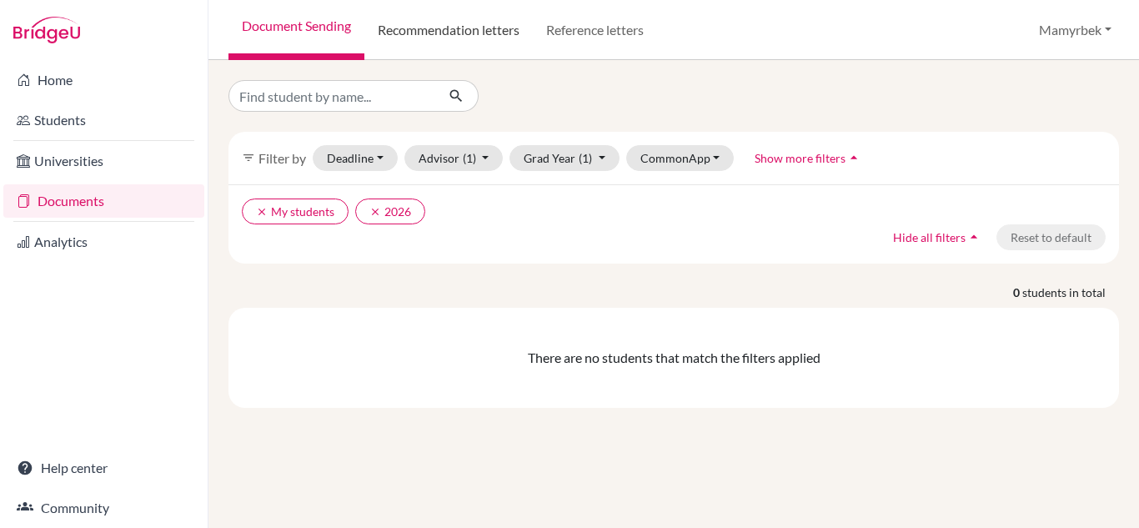
click at [436, 28] on link "Recommendation letters" at bounding box center [448, 30] width 168 height 60
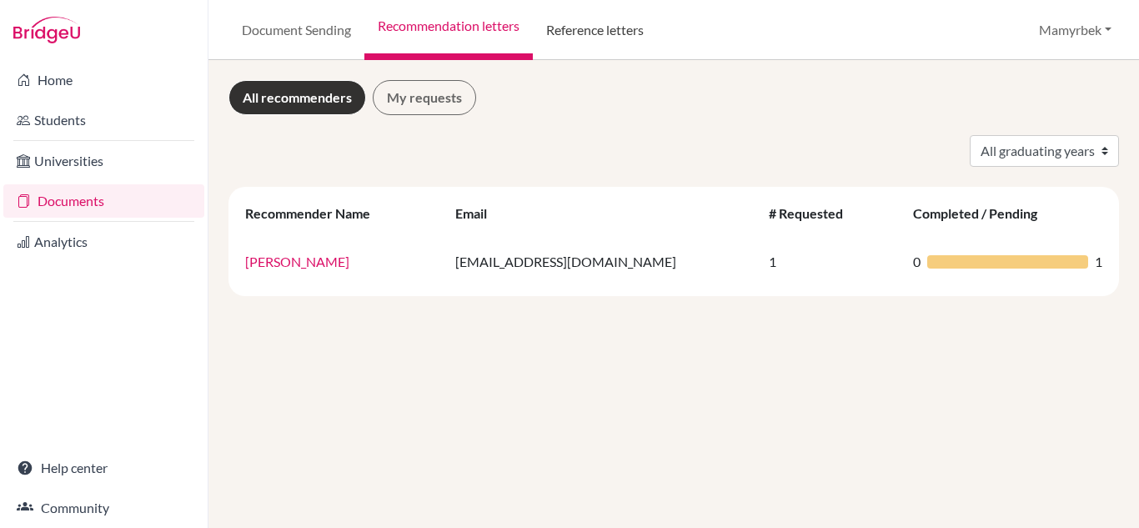
click at [574, 33] on link "Reference letters" at bounding box center [595, 30] width 124 height 60
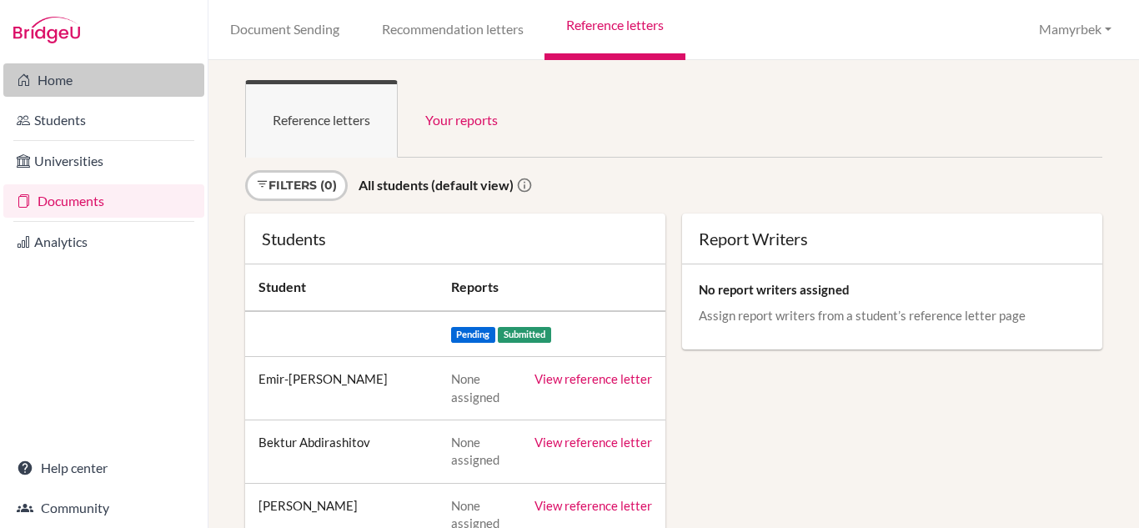
click at [56, 81] on link "Home" at bounding box center [103, 79] width 201 height 33
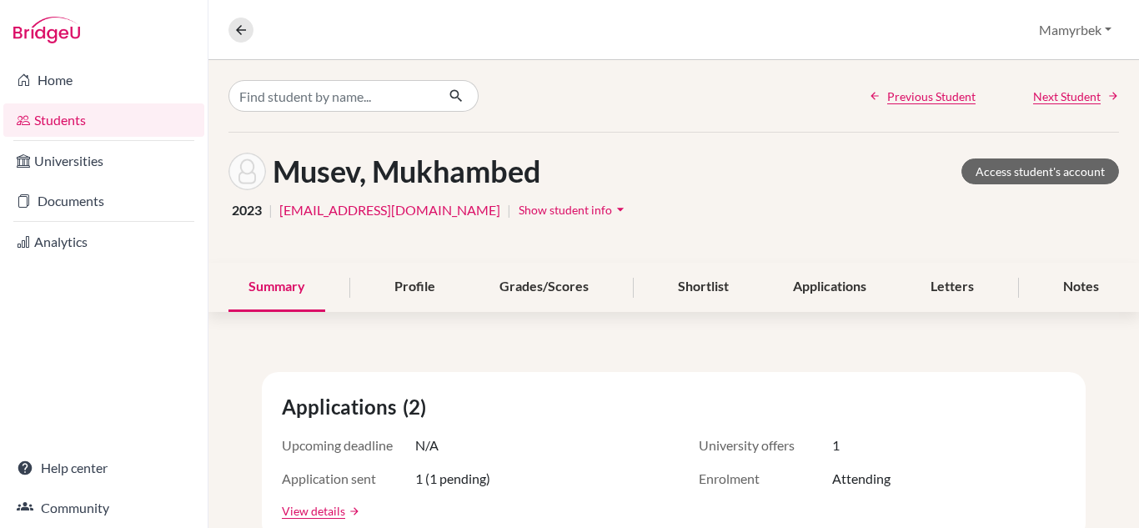
click at [876, 28] on div "Overview Student details [GEOGRAPHIC_DATA] Profile School Settings Log out" at bounding box center [673, 30] width 931 height 60
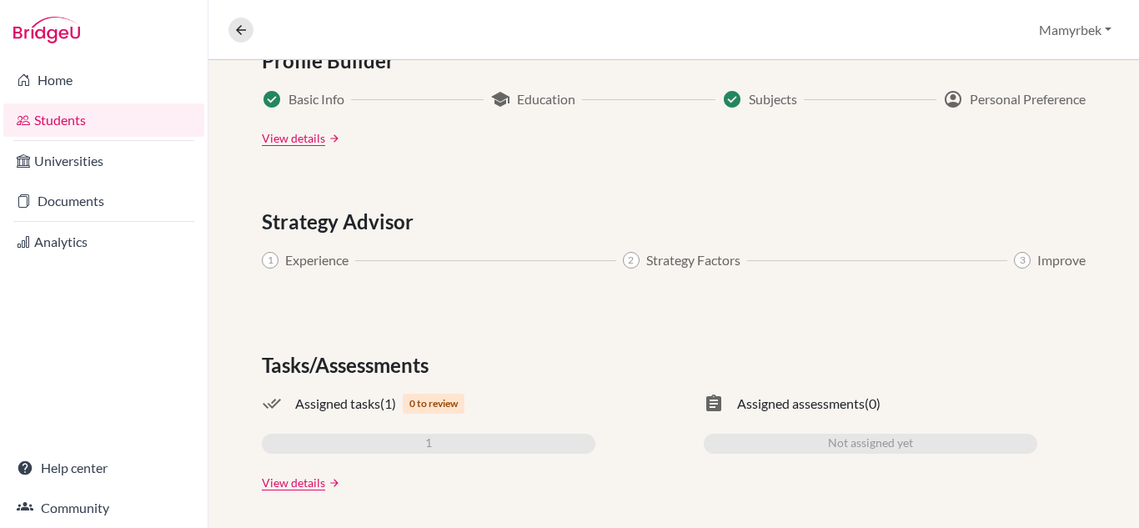
scroll to position [999, 0]
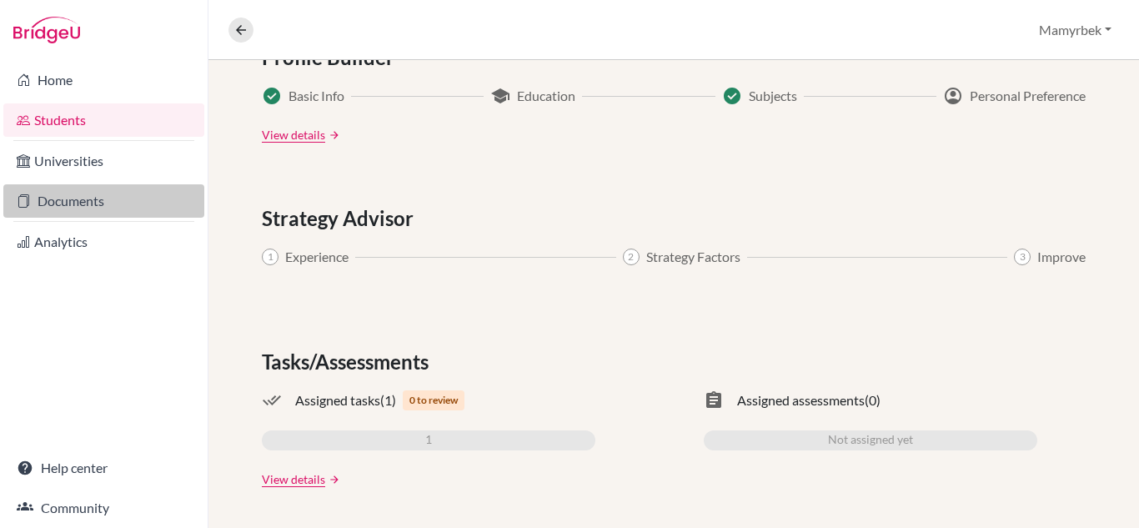
click at [67, 195] on link "Documents" at bounding box center [103, 200] width 201 height 33
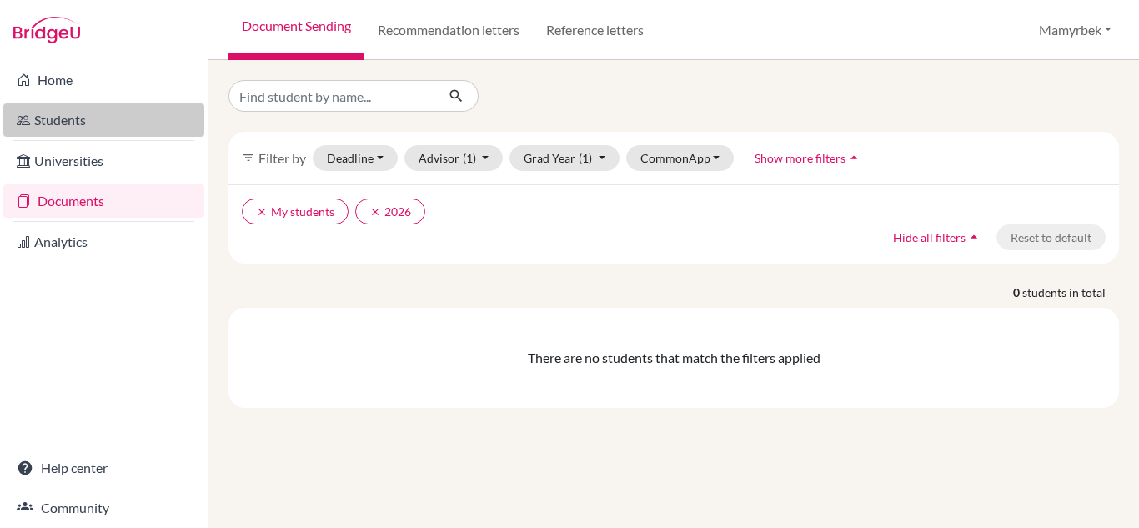
click at [58, 119] on link "Students" at bounding box center [103, 119] width 201 height 33
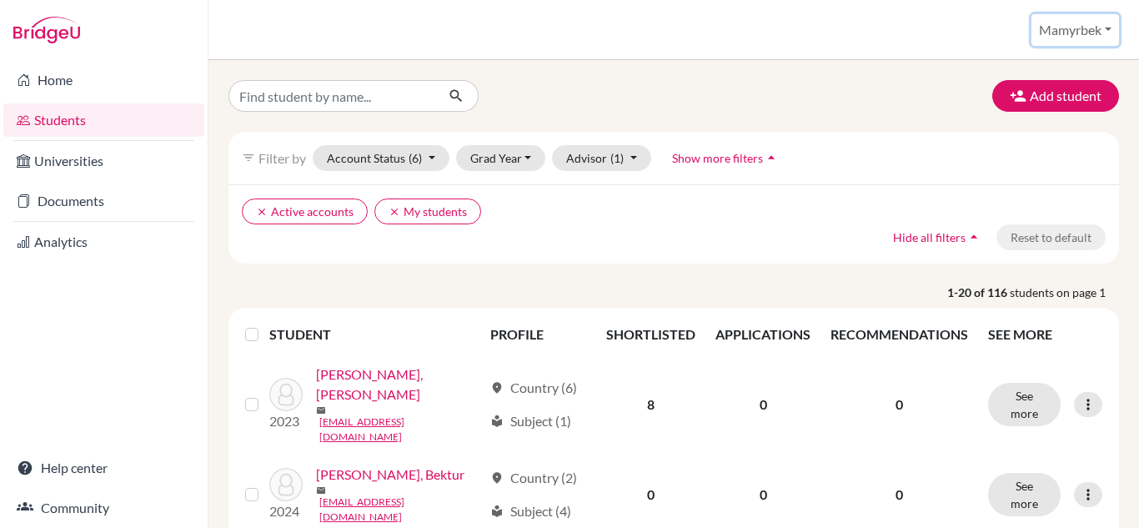
click at [1071, 36] on button "Mamyrbek" at bounding box center [1075, 30] width 88 height 32
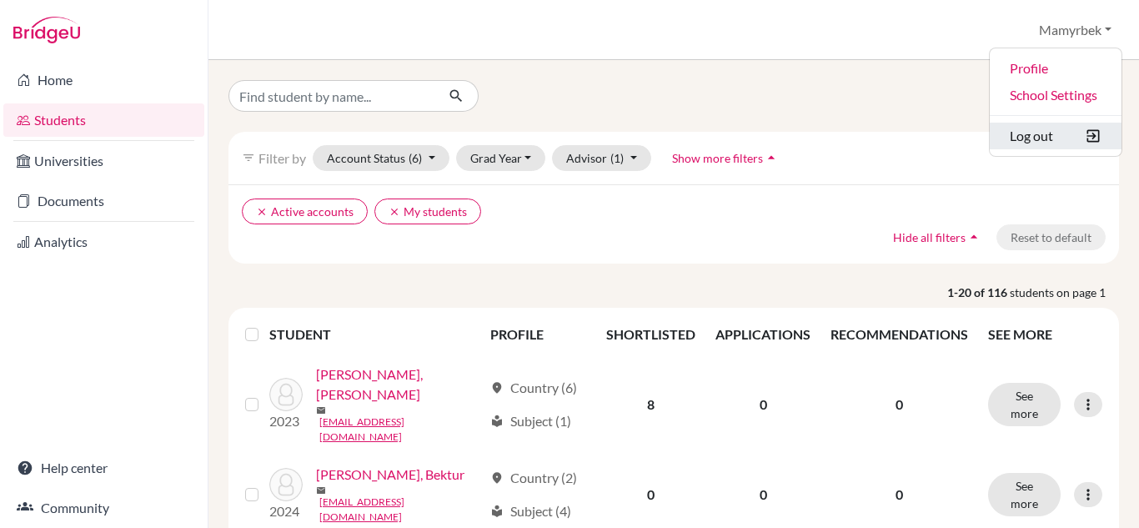
click at [1030, 133] on button "Log out" at bounding box center [1056, 136] width 132 height 27
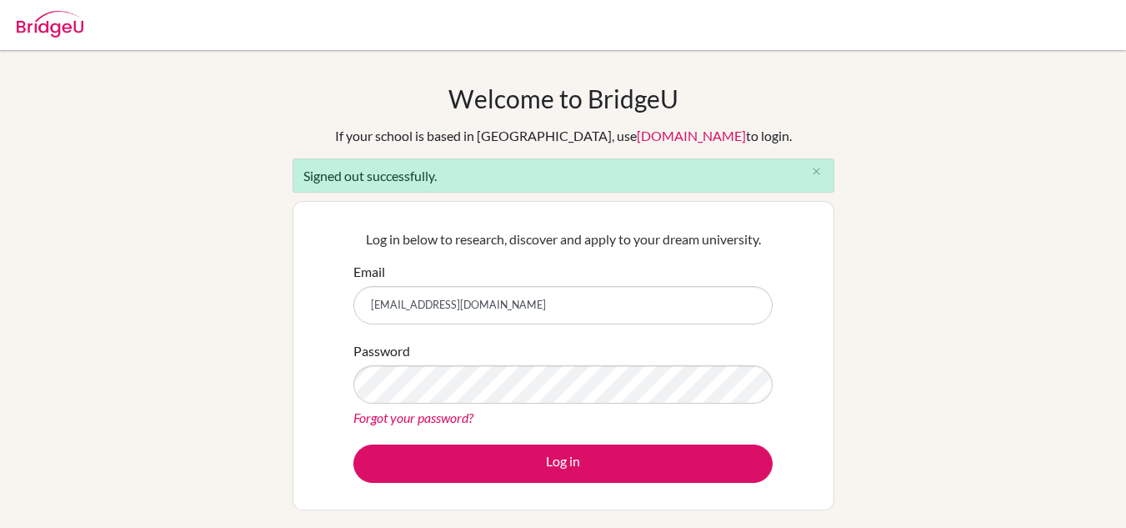
click at [573, 300] on input "[EMAIL_ADDRESS][DOMAIN_NAME]" at bounding box center [563, 305] width 419 height 38
type input "m"
type input "[EMAIL_ADDRESS][DOMAIN_NAME]"
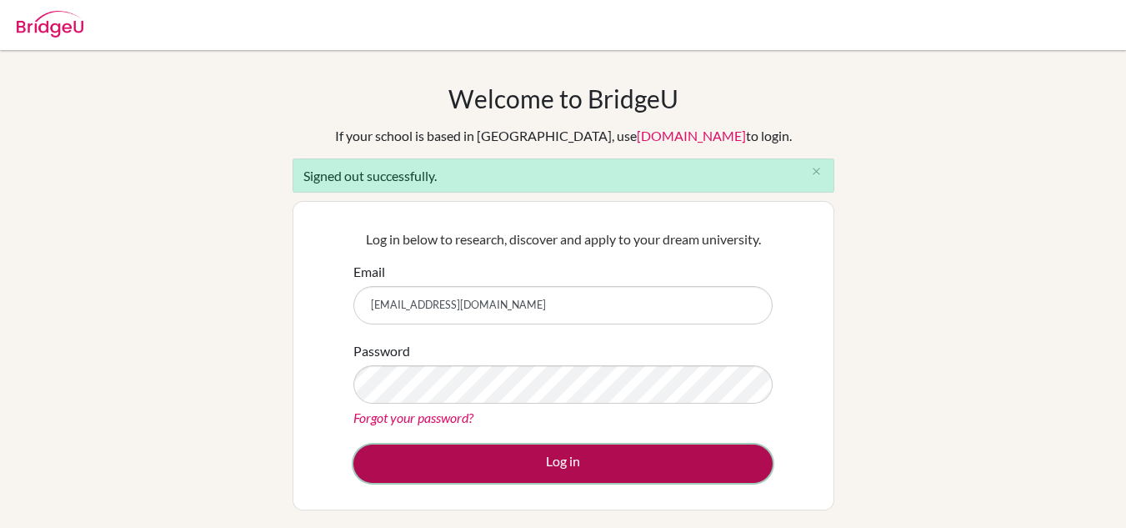
click at [584, 449] on button "Log in" at bounding box center [563, 463] width 419 height 38
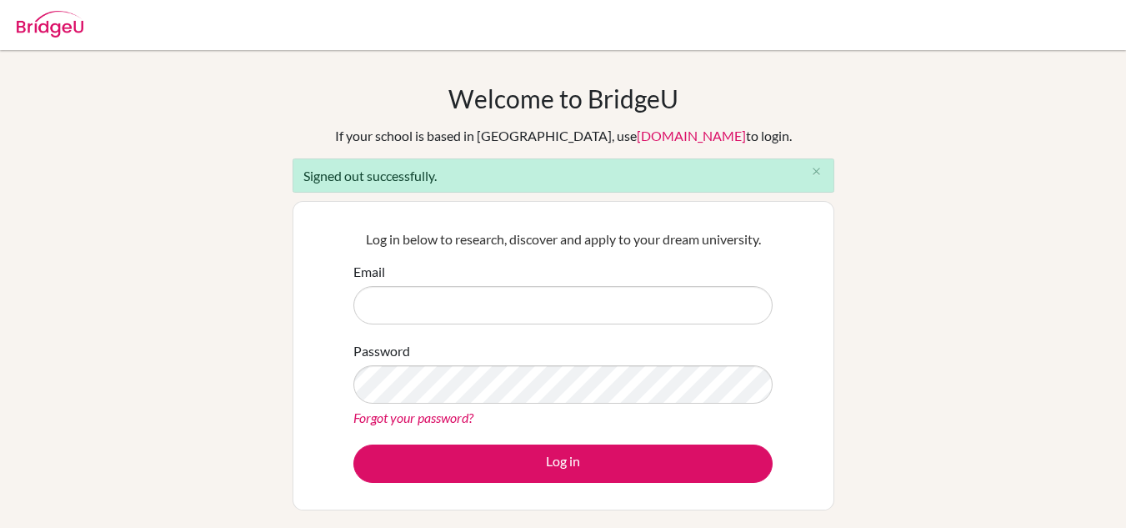
type input "[EMAIL_ADDRESS][DOMAIN_NAME]"
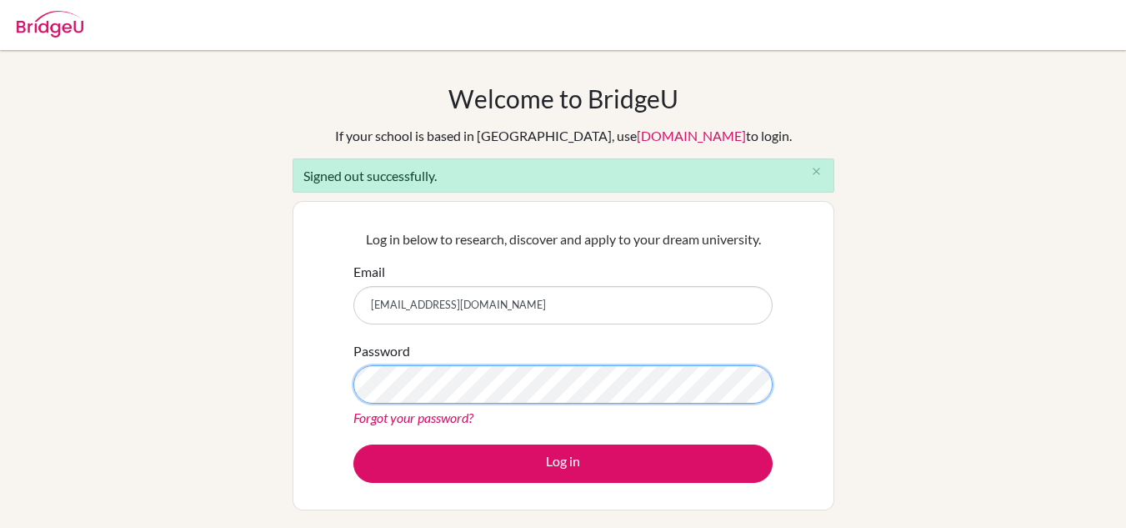
click at [354, 444] on button "Log in" at bounding box center [563, 463] width 419 height 38
